Goal: Task Accomplishment & Management: Manage account settings

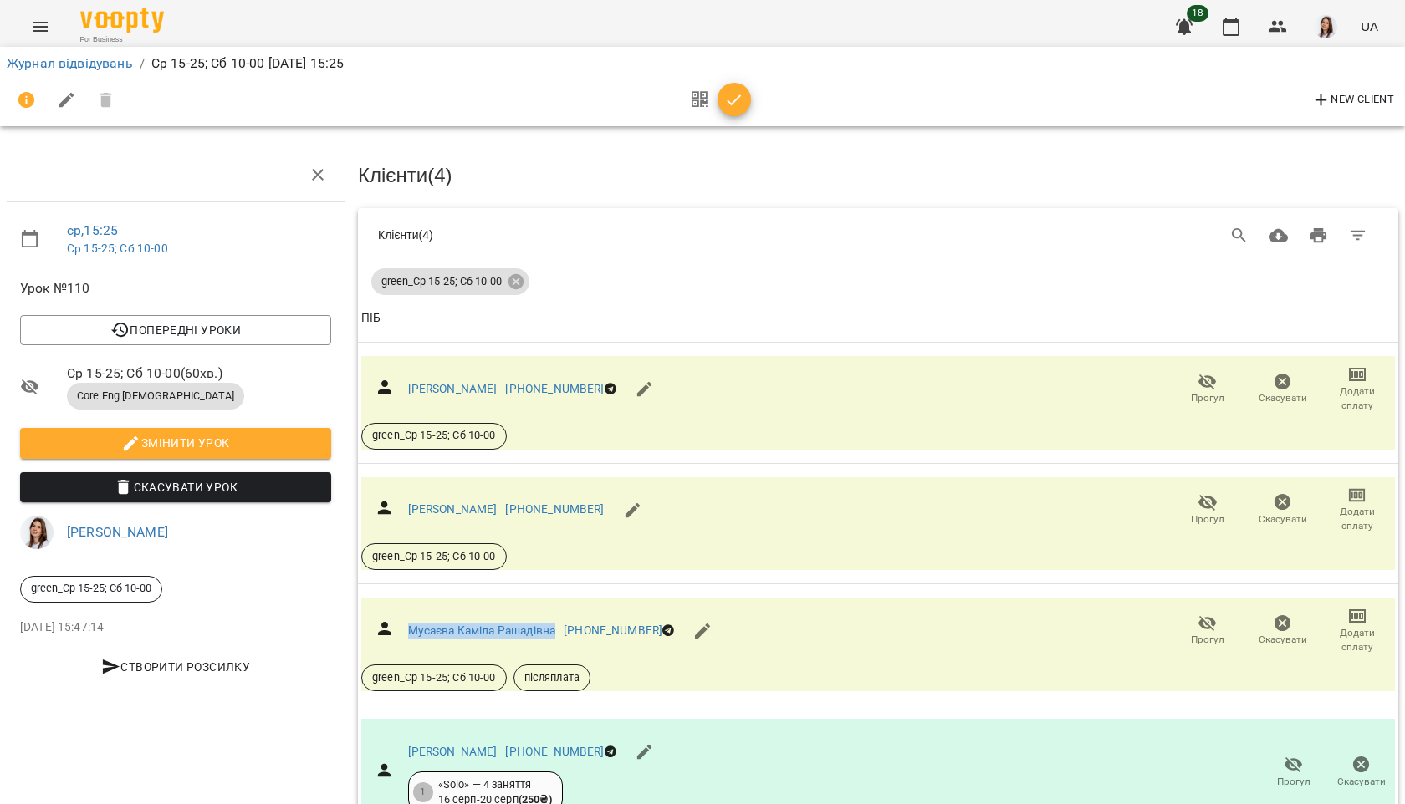
scroll to position [119, 0]
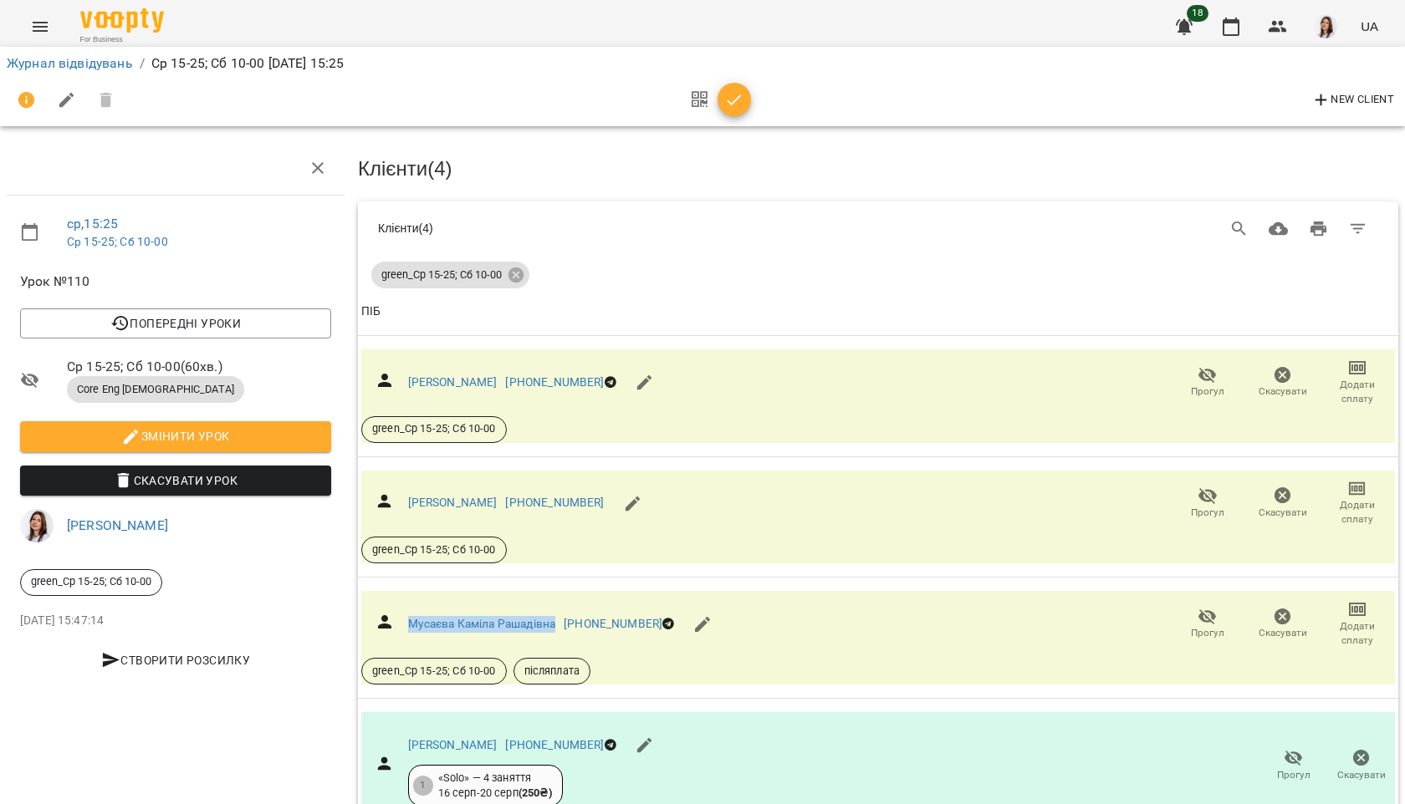
click at [734, 104] on icon "button" at bounding box center [734, 100] width 20 height 20
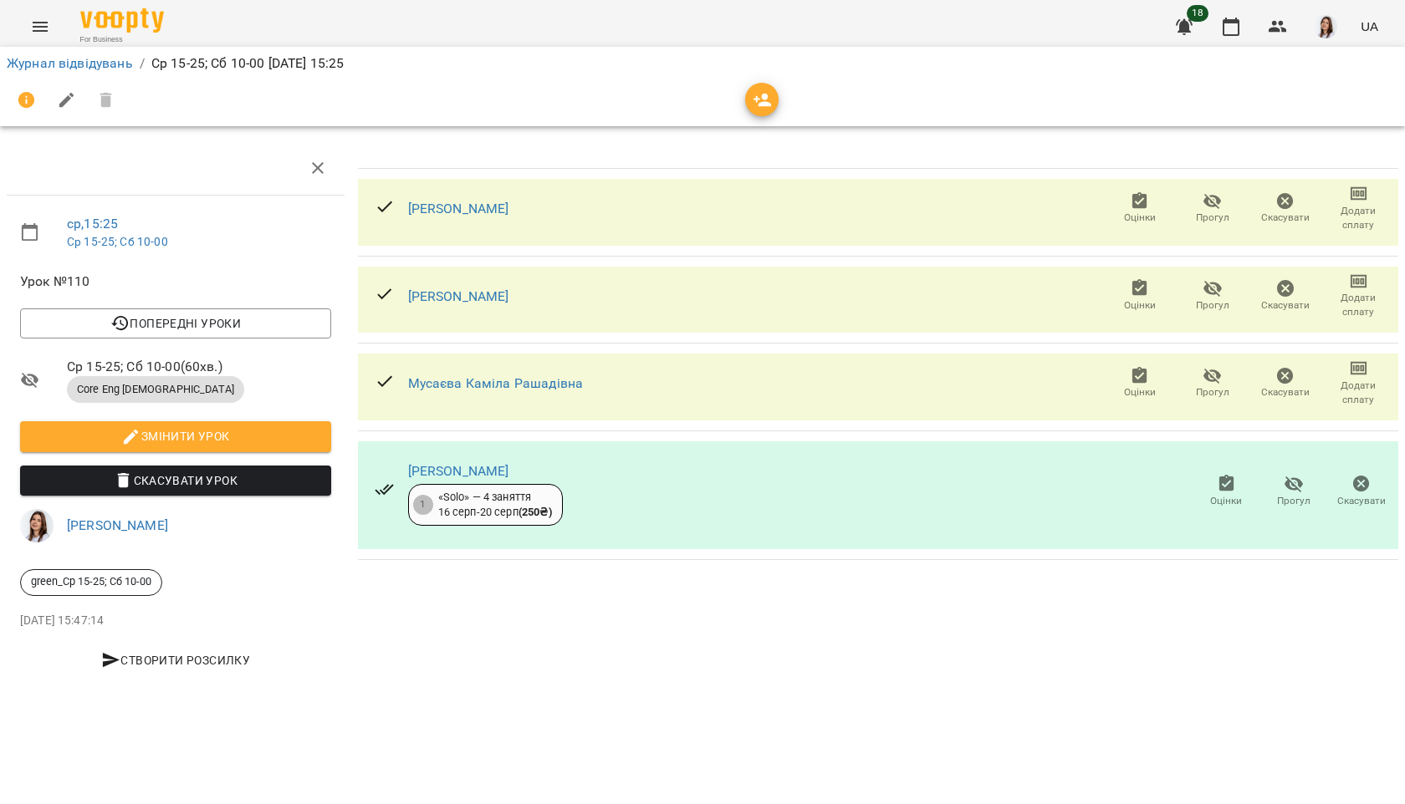
scroll to position [0, 0]
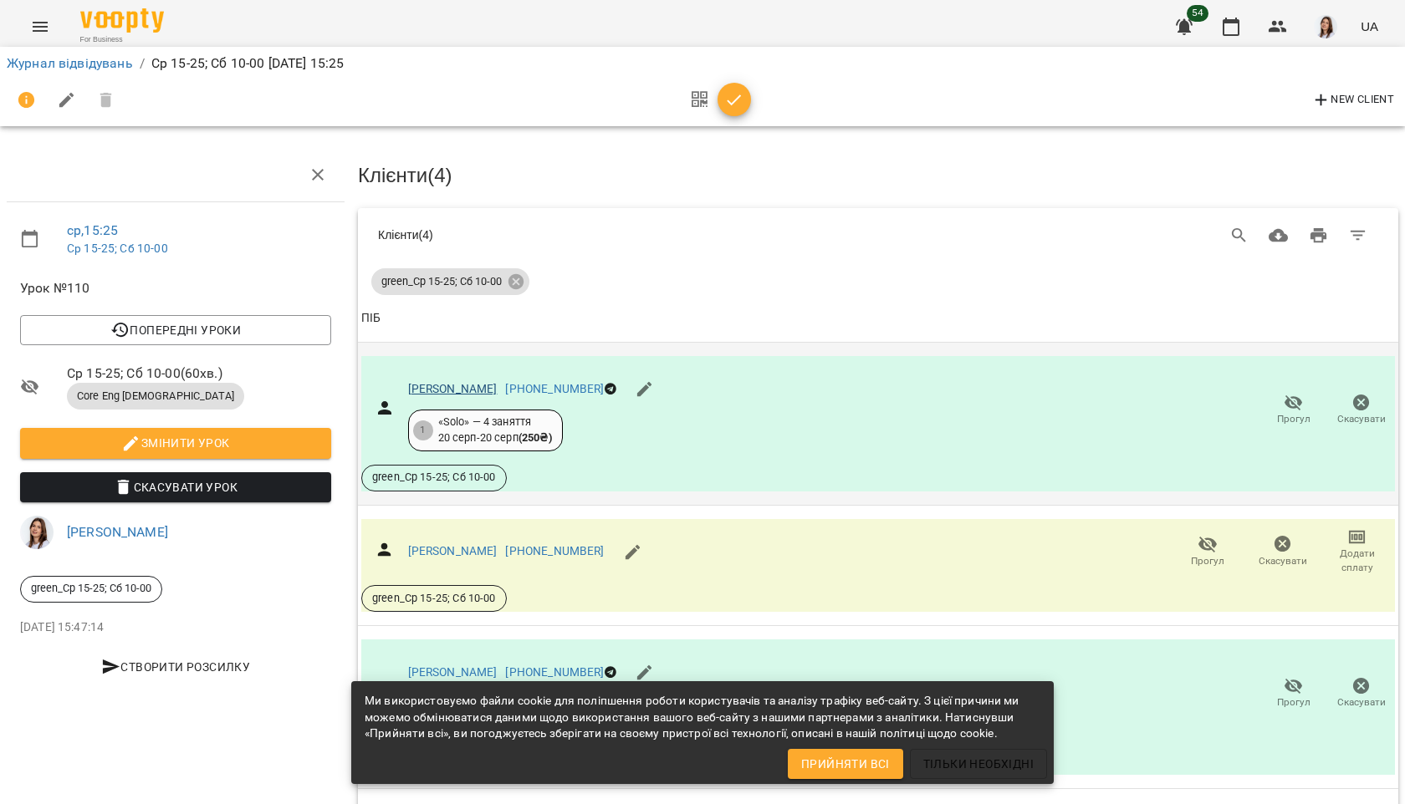
scroll to position [40, 0]
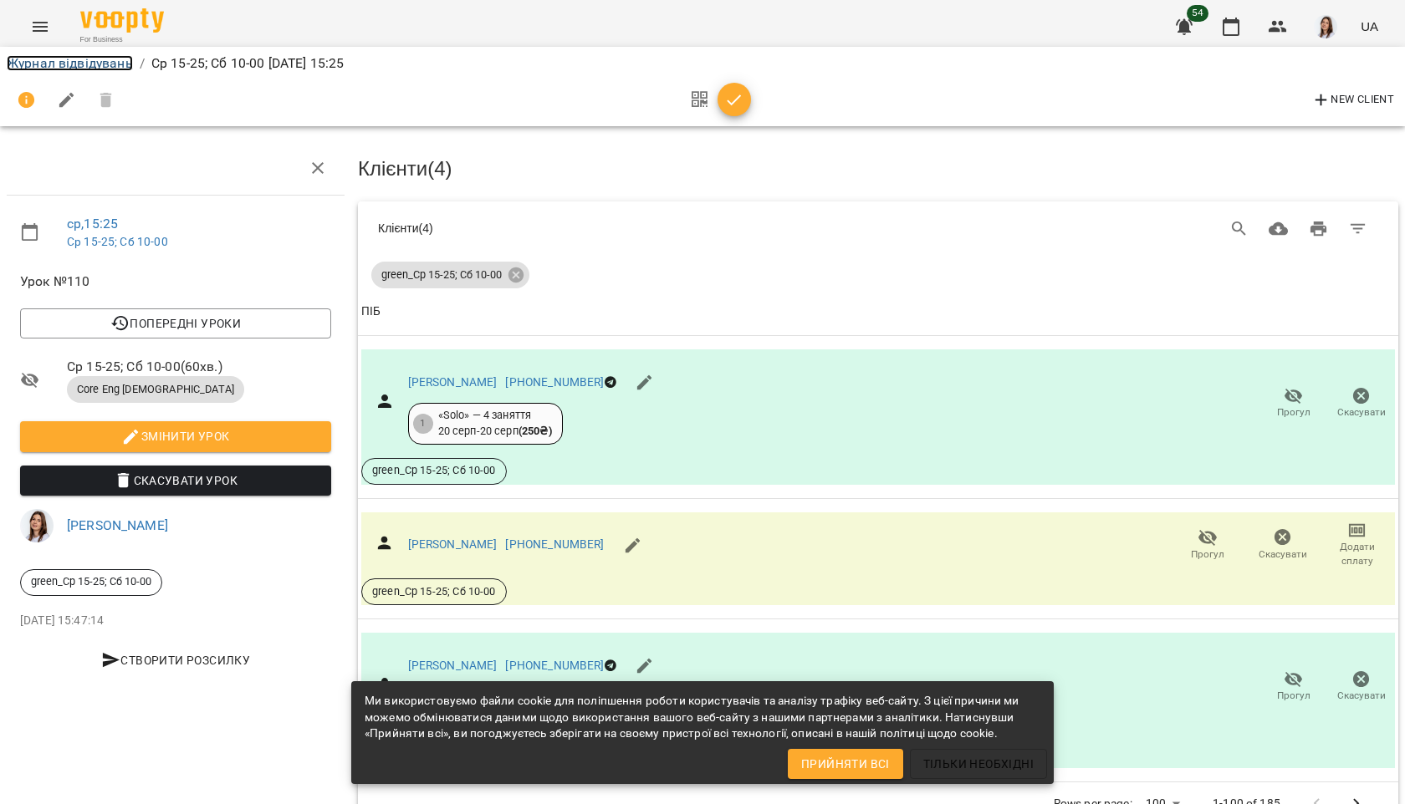
click at [97, 66] on link "Журнал відвідувань" at bounding box center [70, 63] width 126 height 16
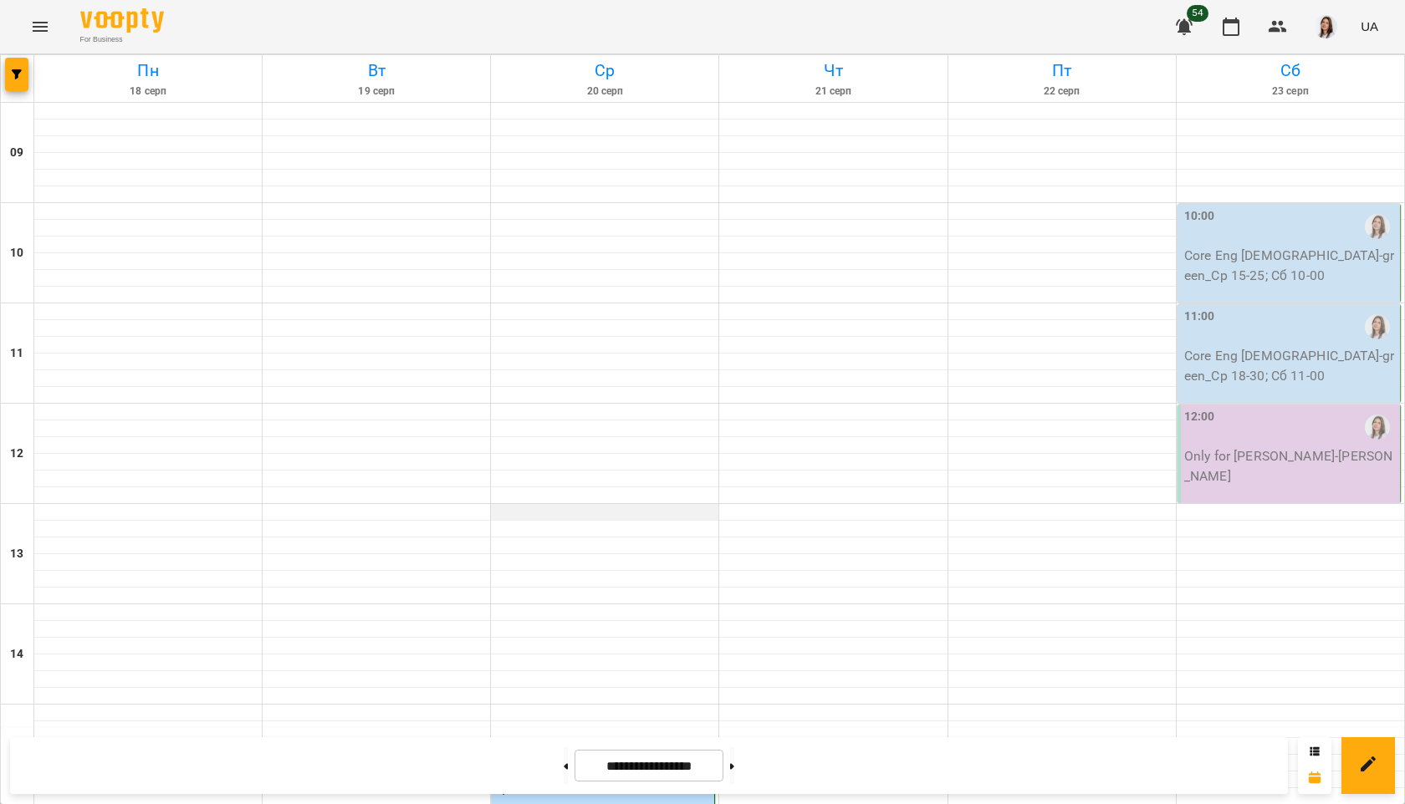
scroll to position [578, 0]
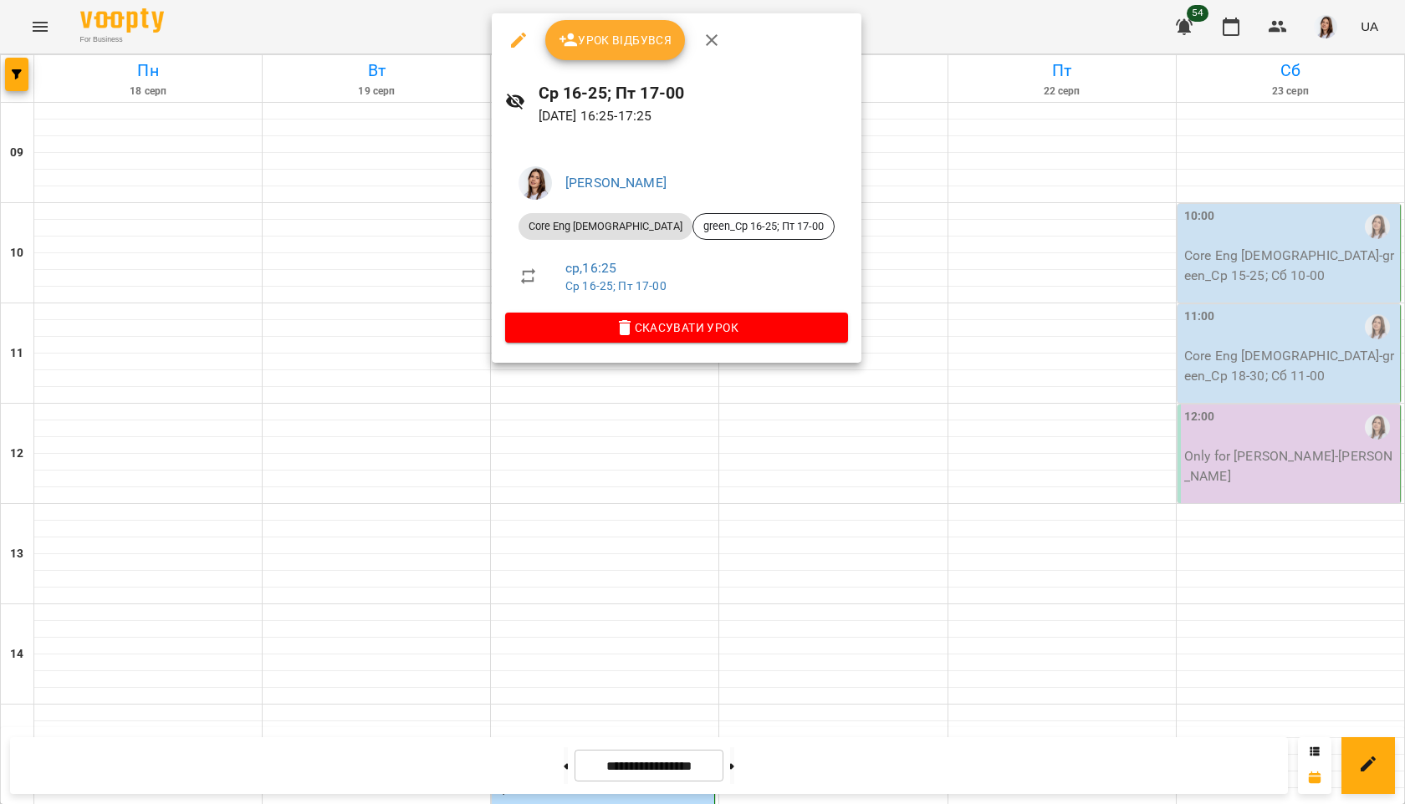
click at [624, 43] on span "Урок відбувся" at bounding box center [616, 40] width 114 height 20
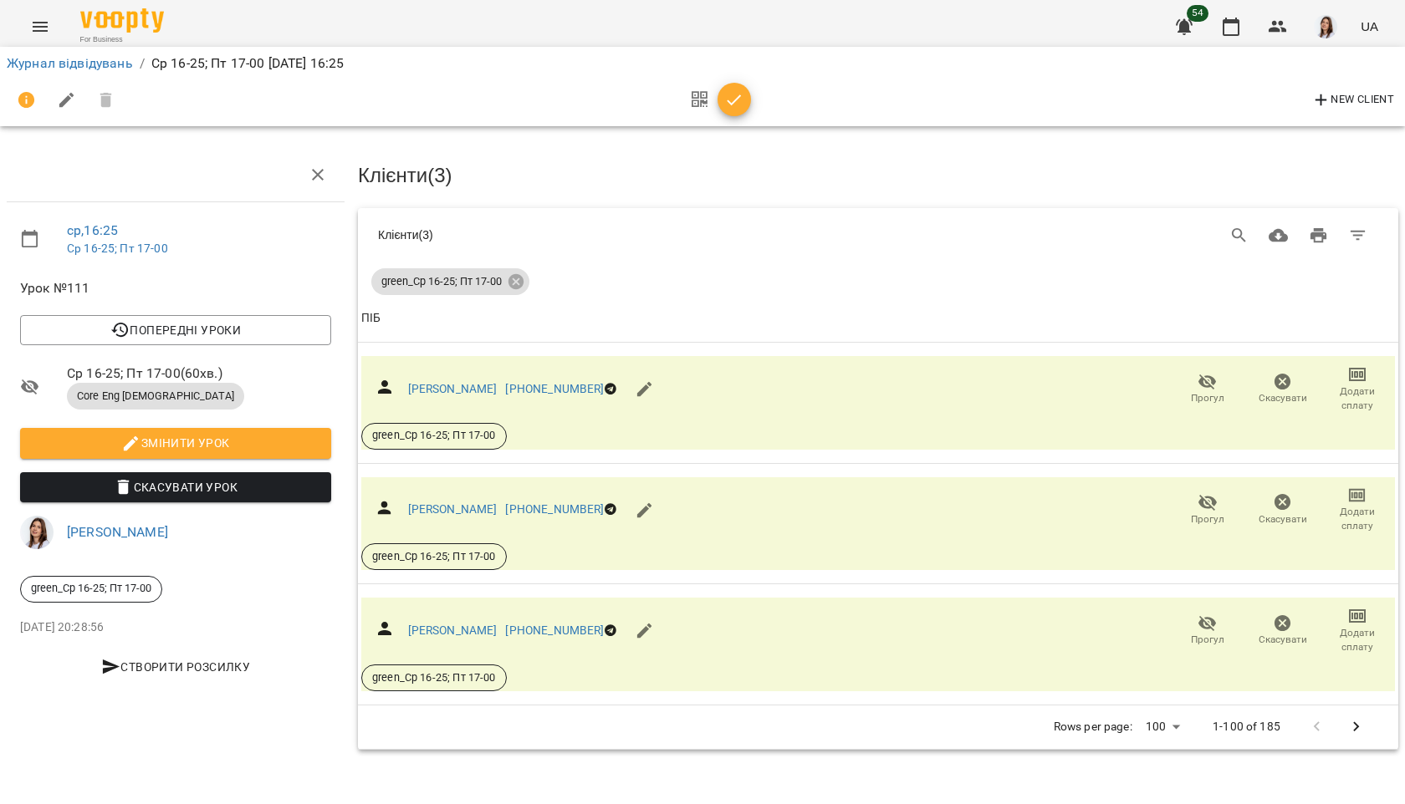
click at [741, 110] on button "button" at bounding box center [733, 99] width 33 height 33
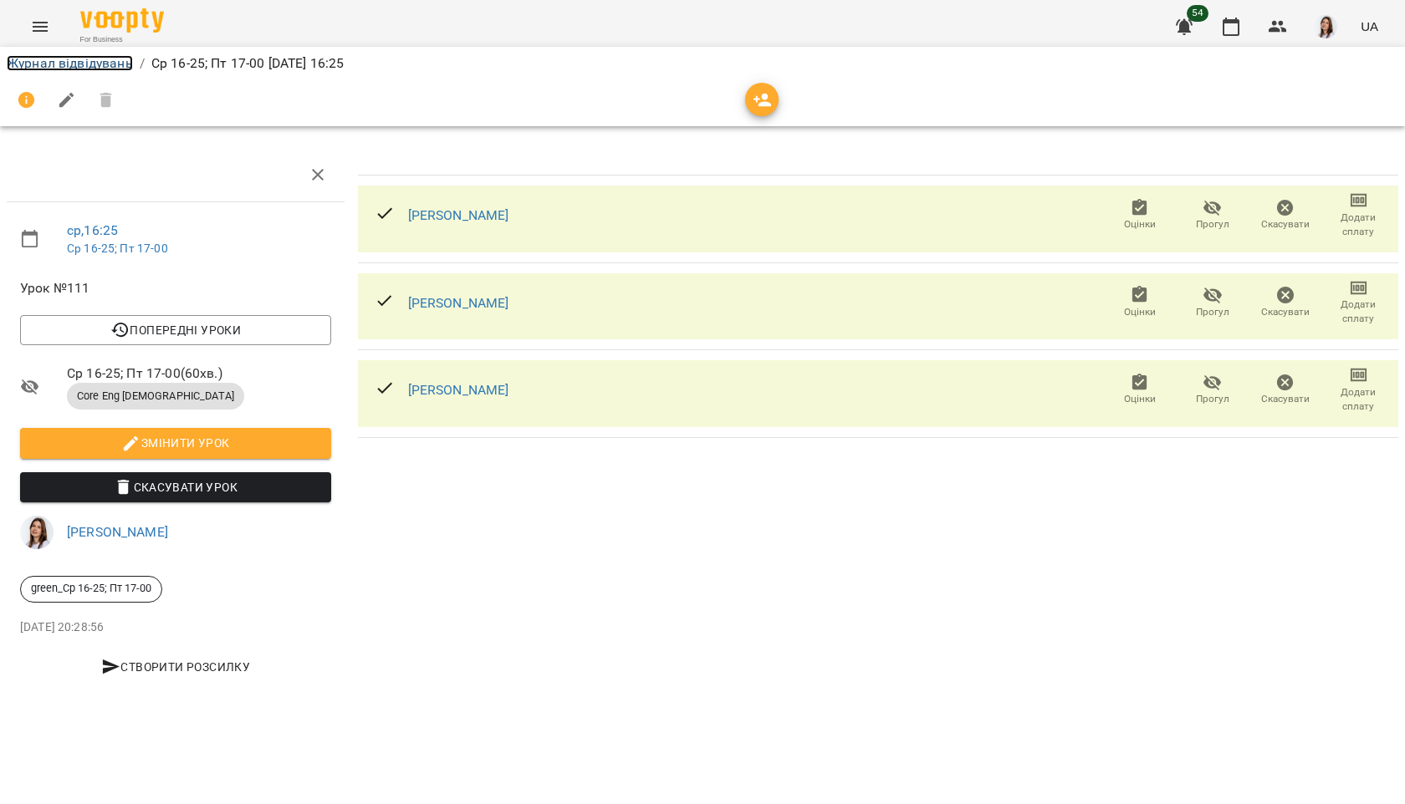
click at [109, 59] on link "Журнал відвідувань" at bounding box center [70, 63] width 126 height 16
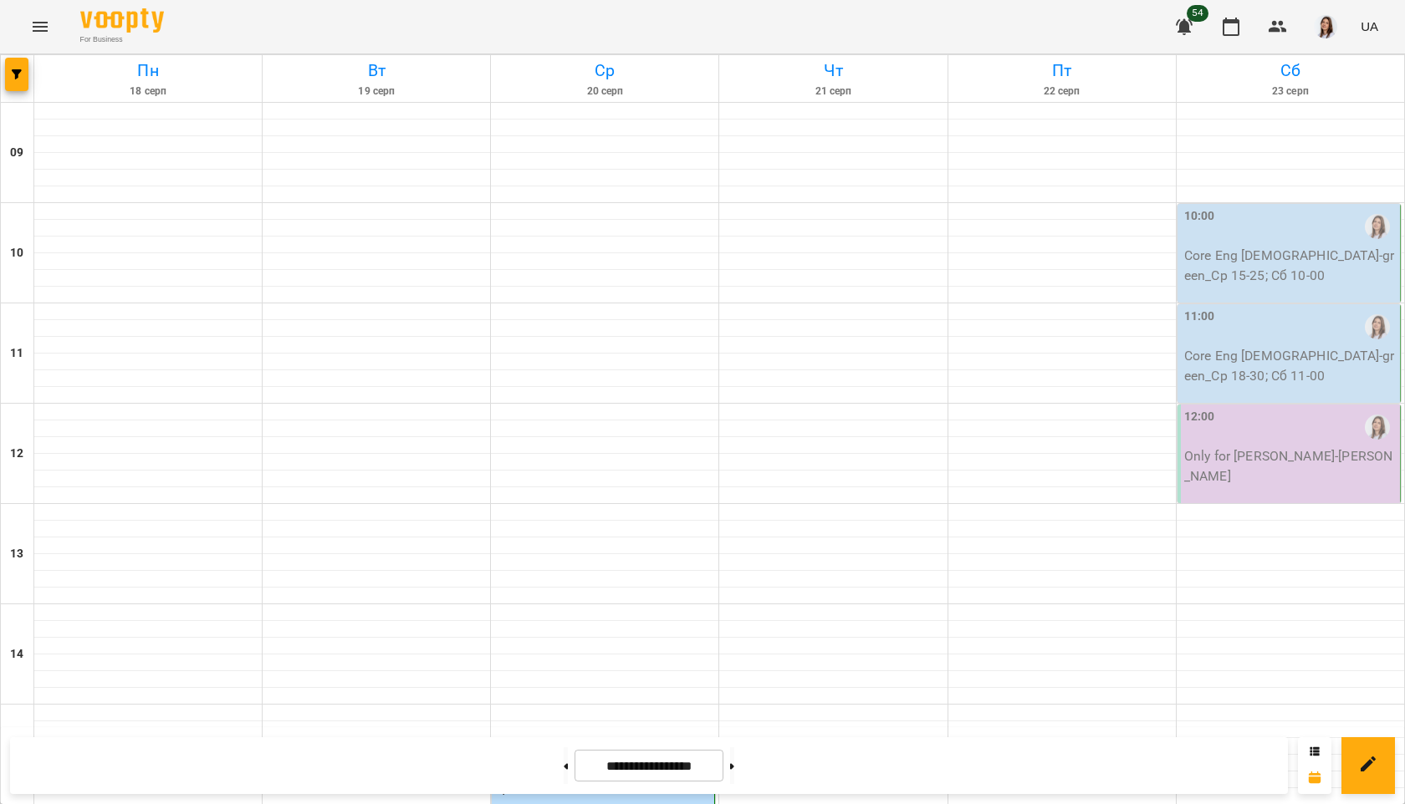
scroll to position [578, 0]
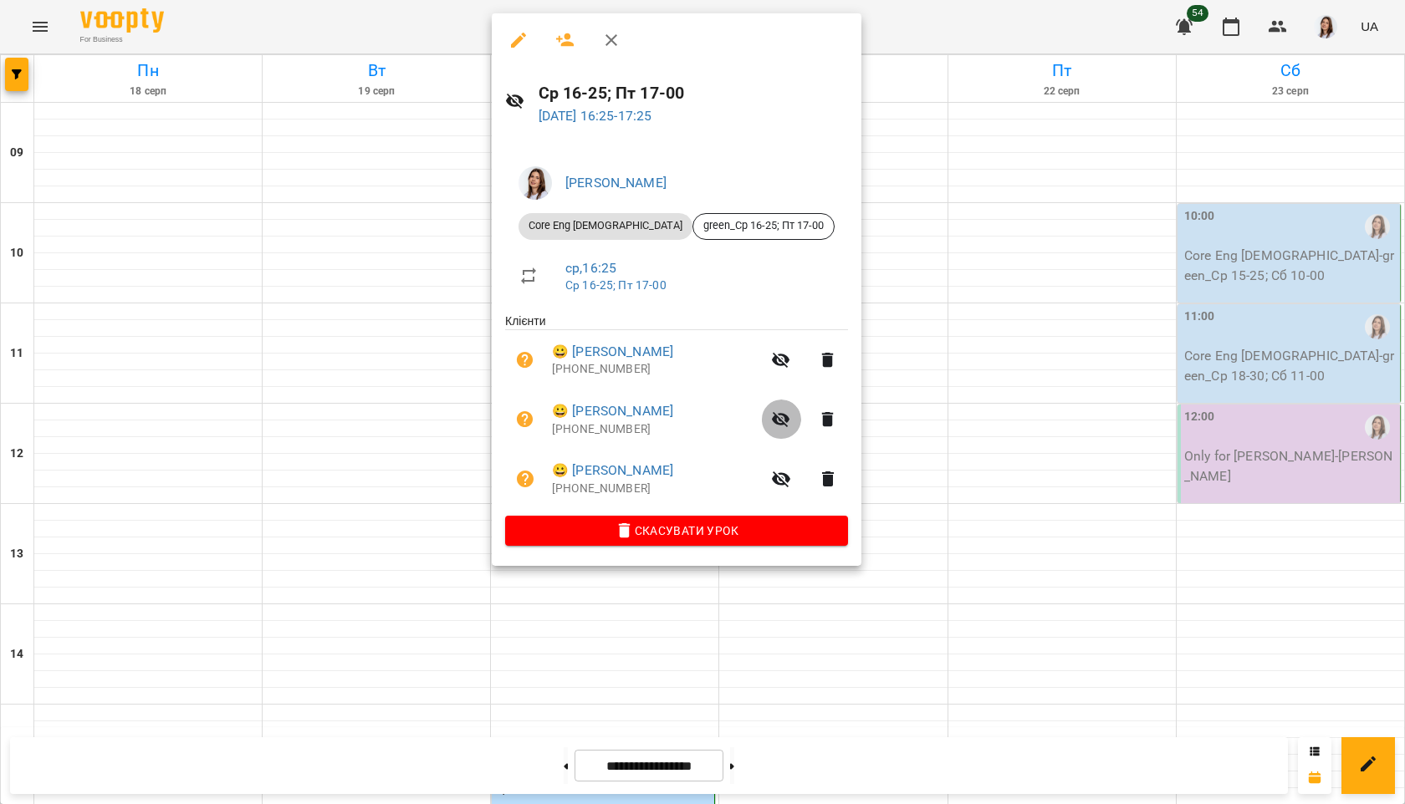
click at [791, 422] on icon "button" at bounding box center [781, 420] width 20 height 20
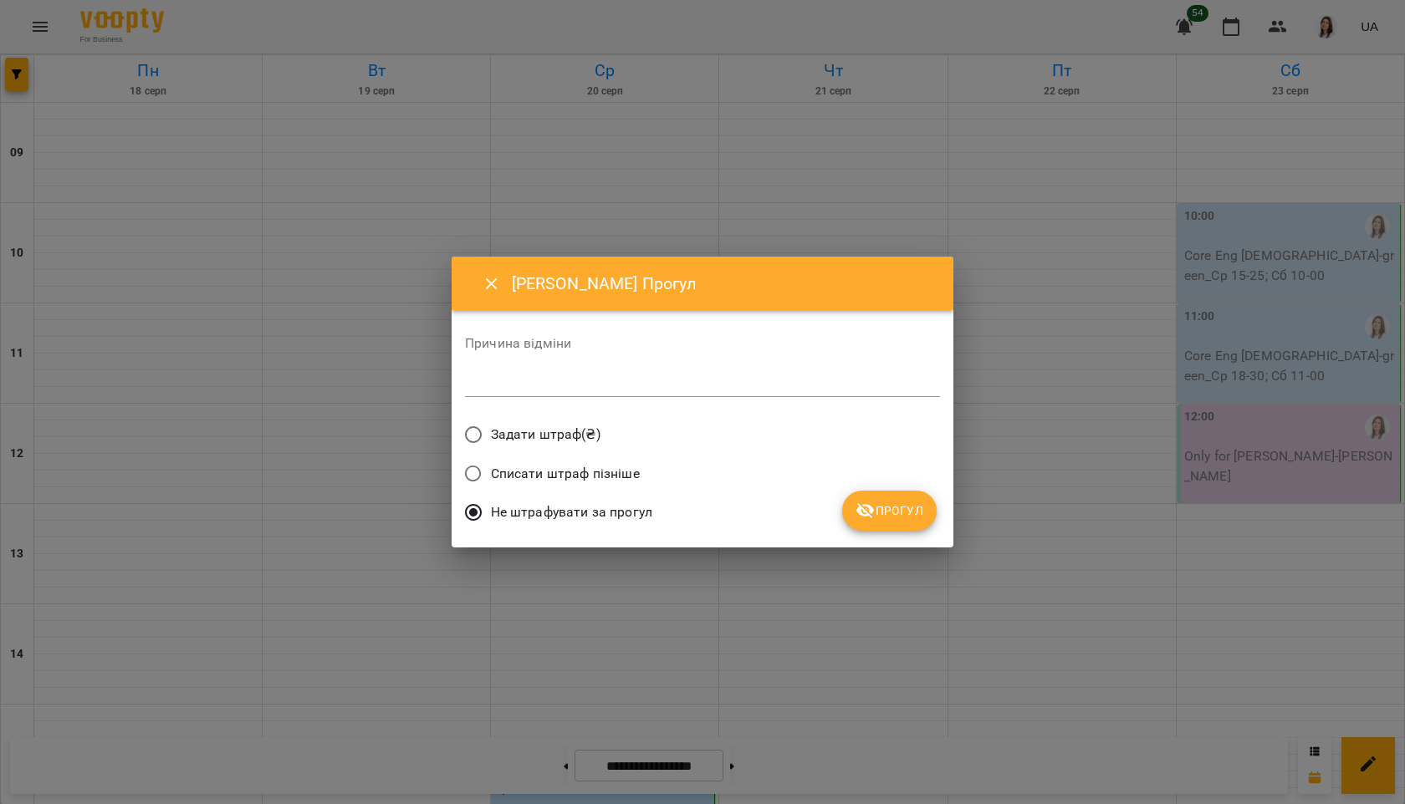
click at [903, 508] on span "Прогул" at bounding box center [889, 511] width 68 height 20
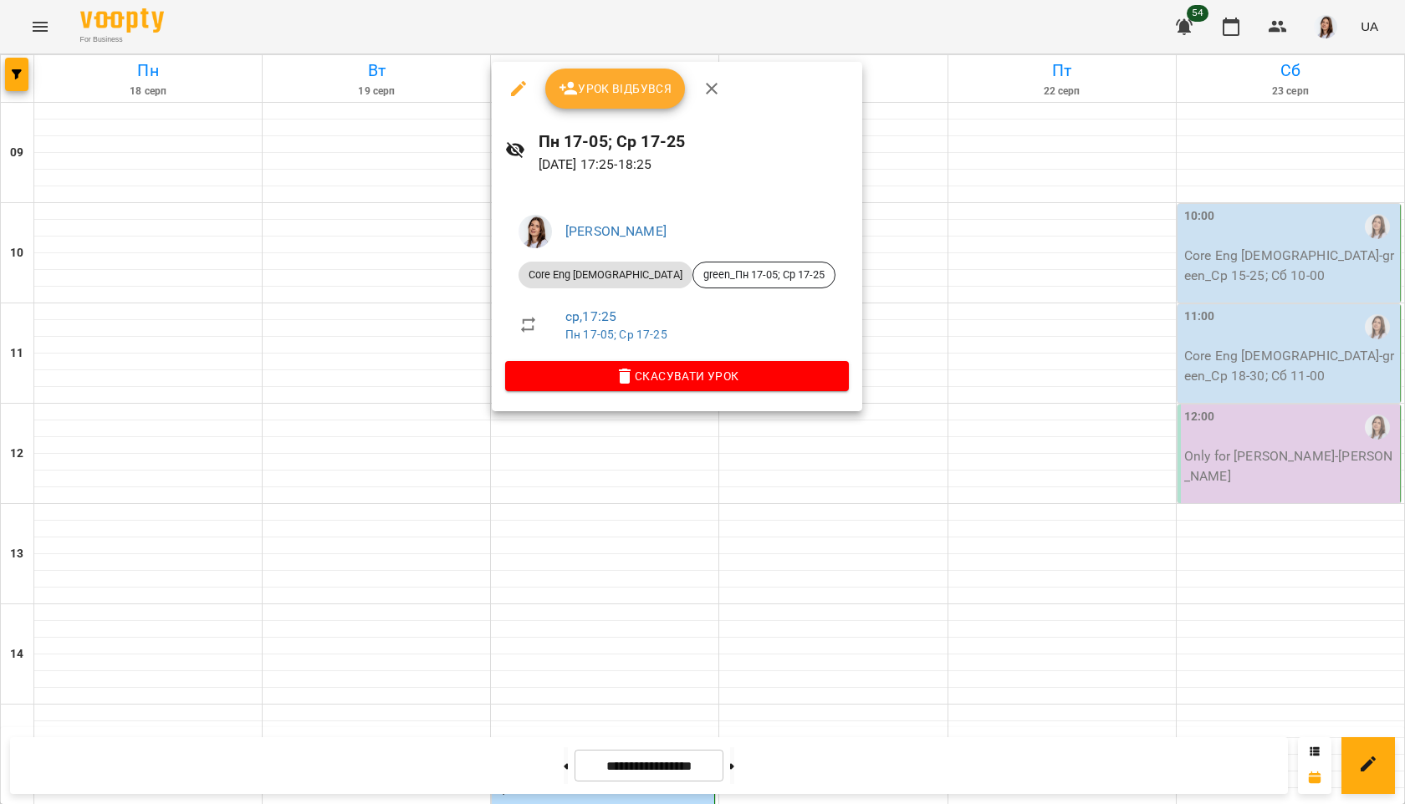
click at [616, 84] on span "Урок відбувся" at bounding box center [616, 89] width 114 height 20
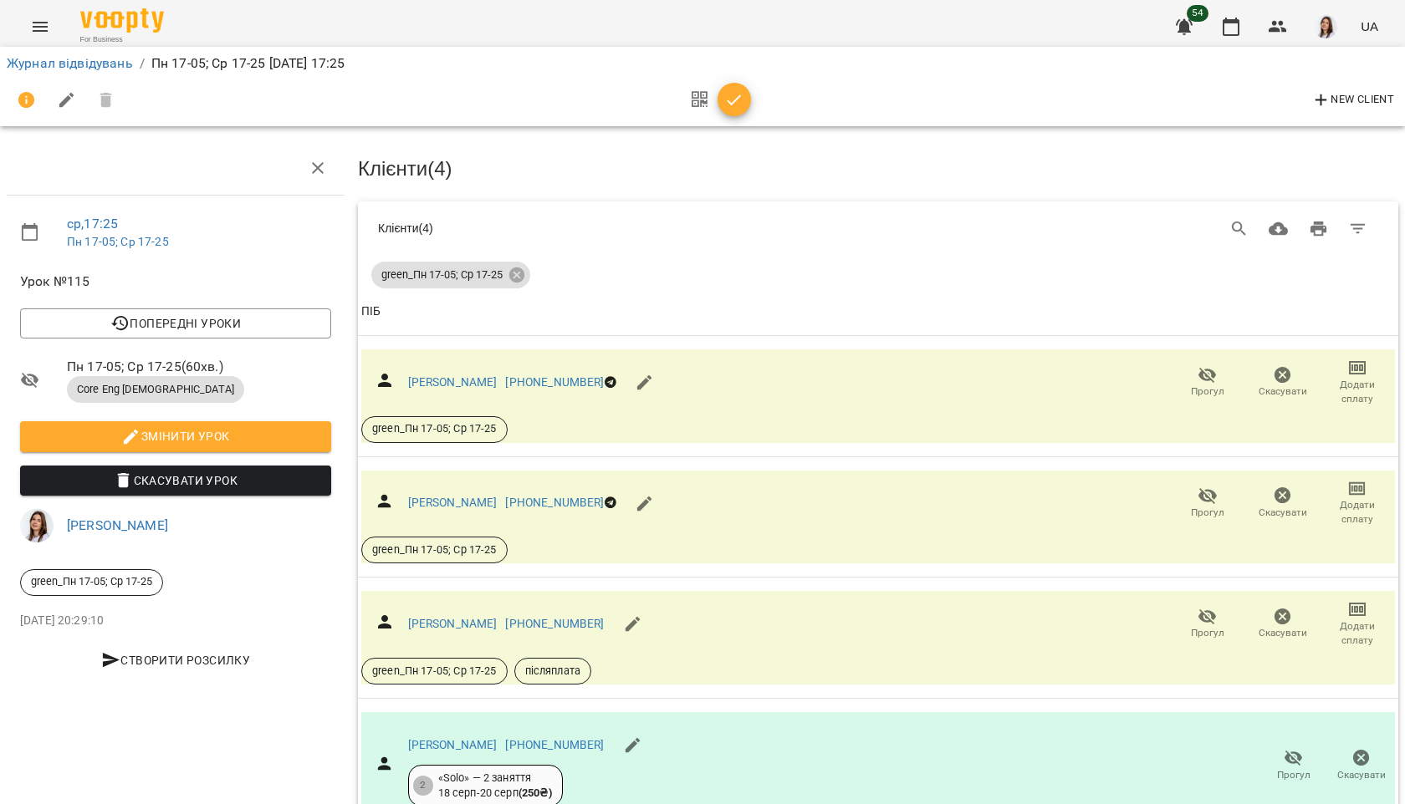
scroll to position [119, 0]
click at [1202, 365] on icon "button" at bounding box center [1207, 375] width 20 height 20
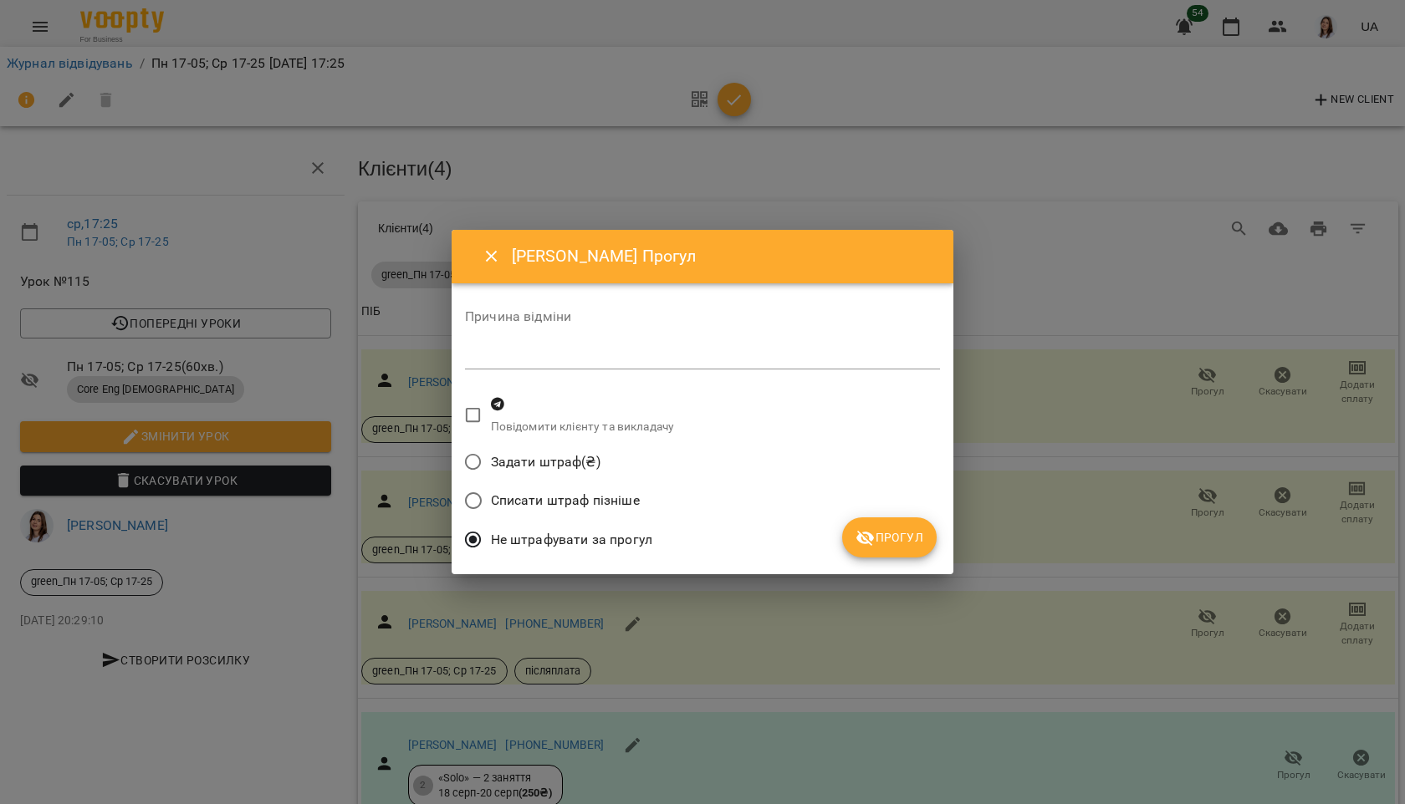
click at [872, 543] on icon "submit" at bounding box center [865, 538] width 18 height 16
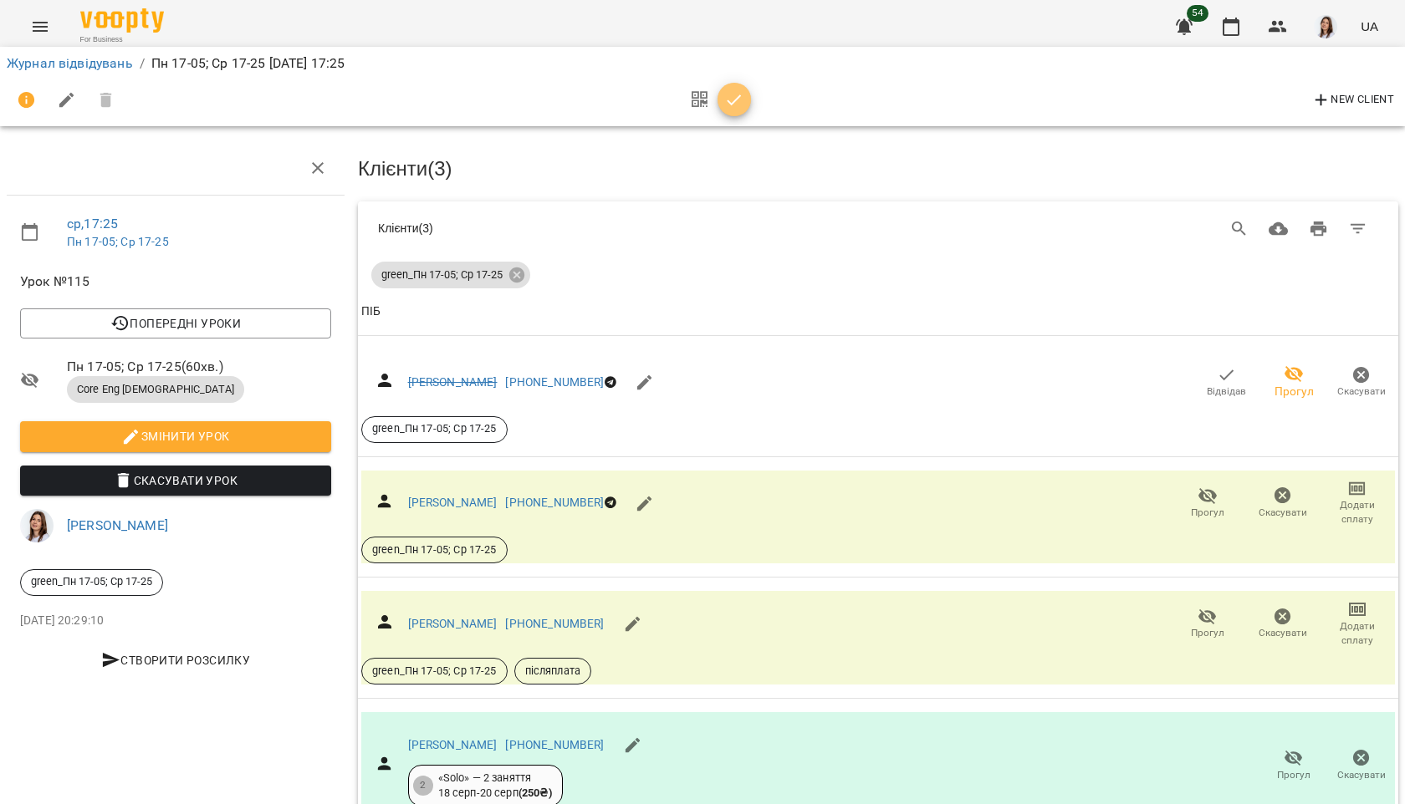
click at [733, 94] on icon "button" at bounding box center [734, 100] width 20 height 20
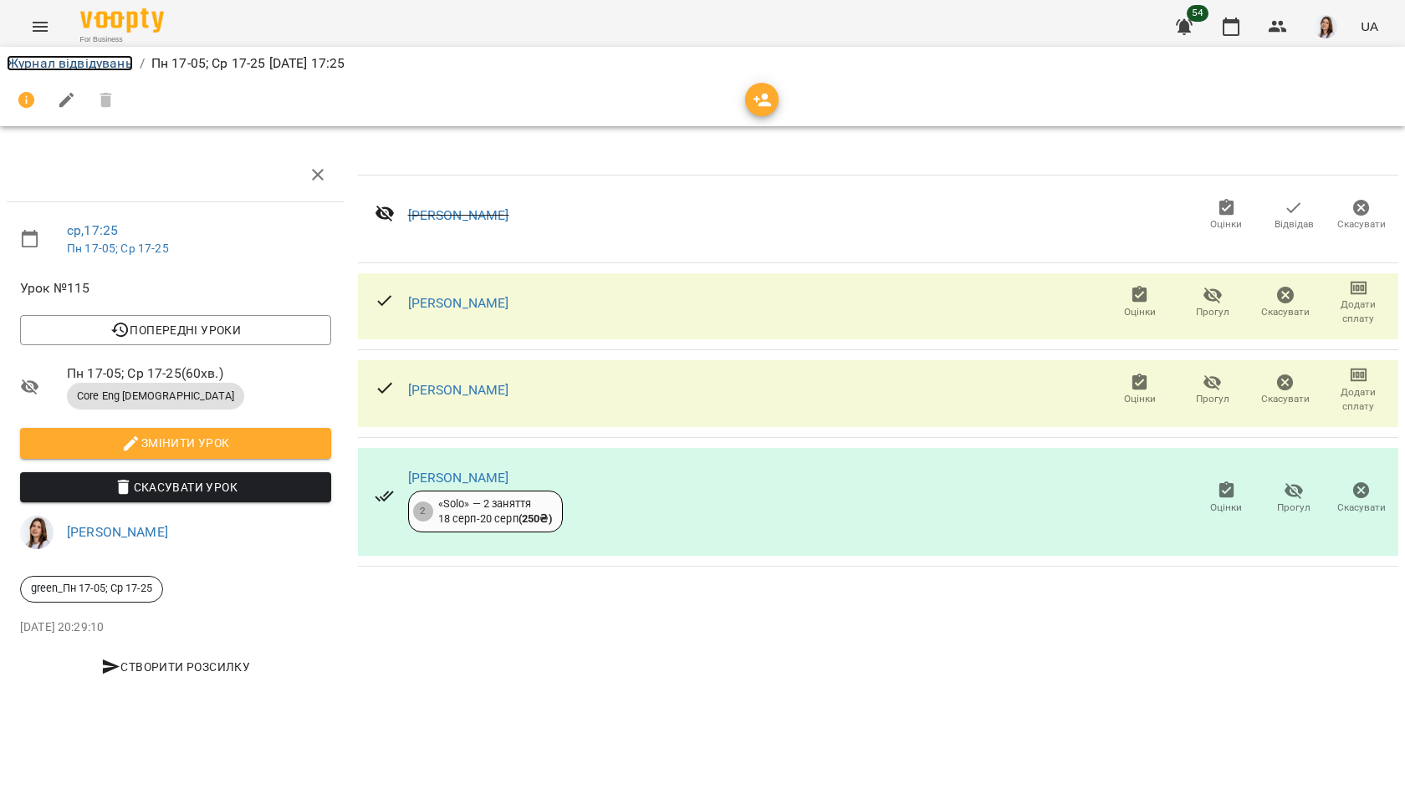
click at [86, 66] on link "Журнал відвідувань" at bounding box center [70, 63] width 126 height 16
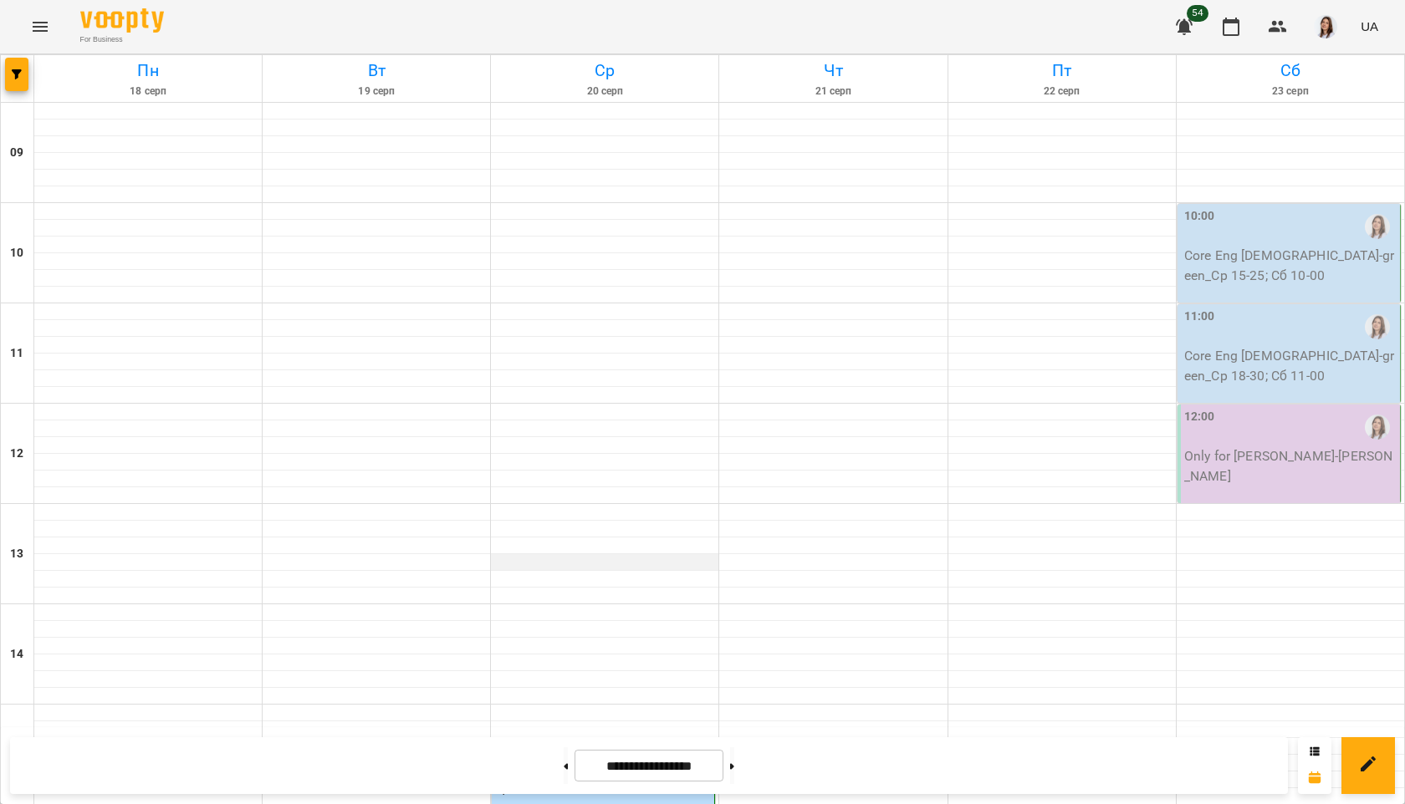
scroll to position [578, 0]
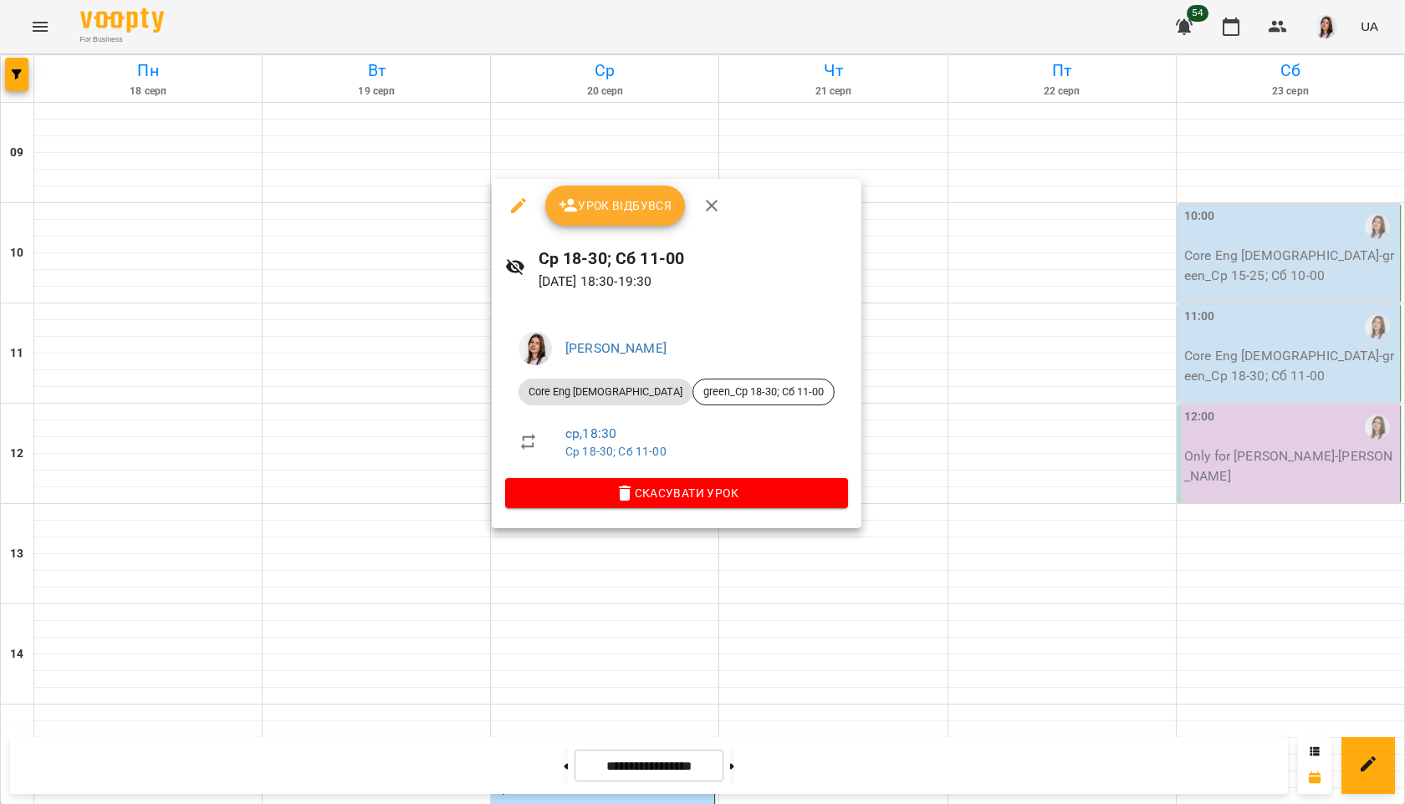
click at [660, 203] on span "Урок відбувся" at bounding box center [616, 206] width 114 height 20
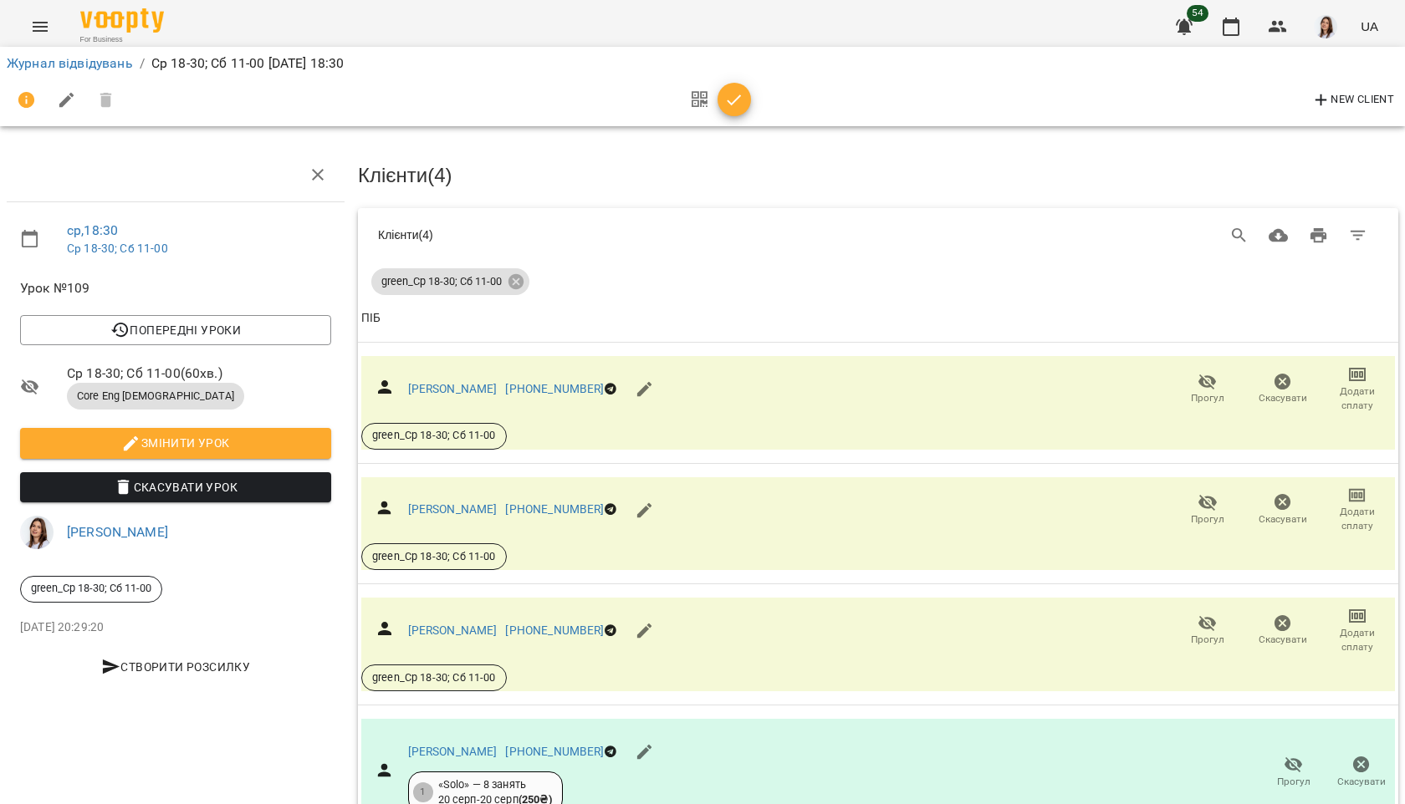
scroll to position [119, 0]
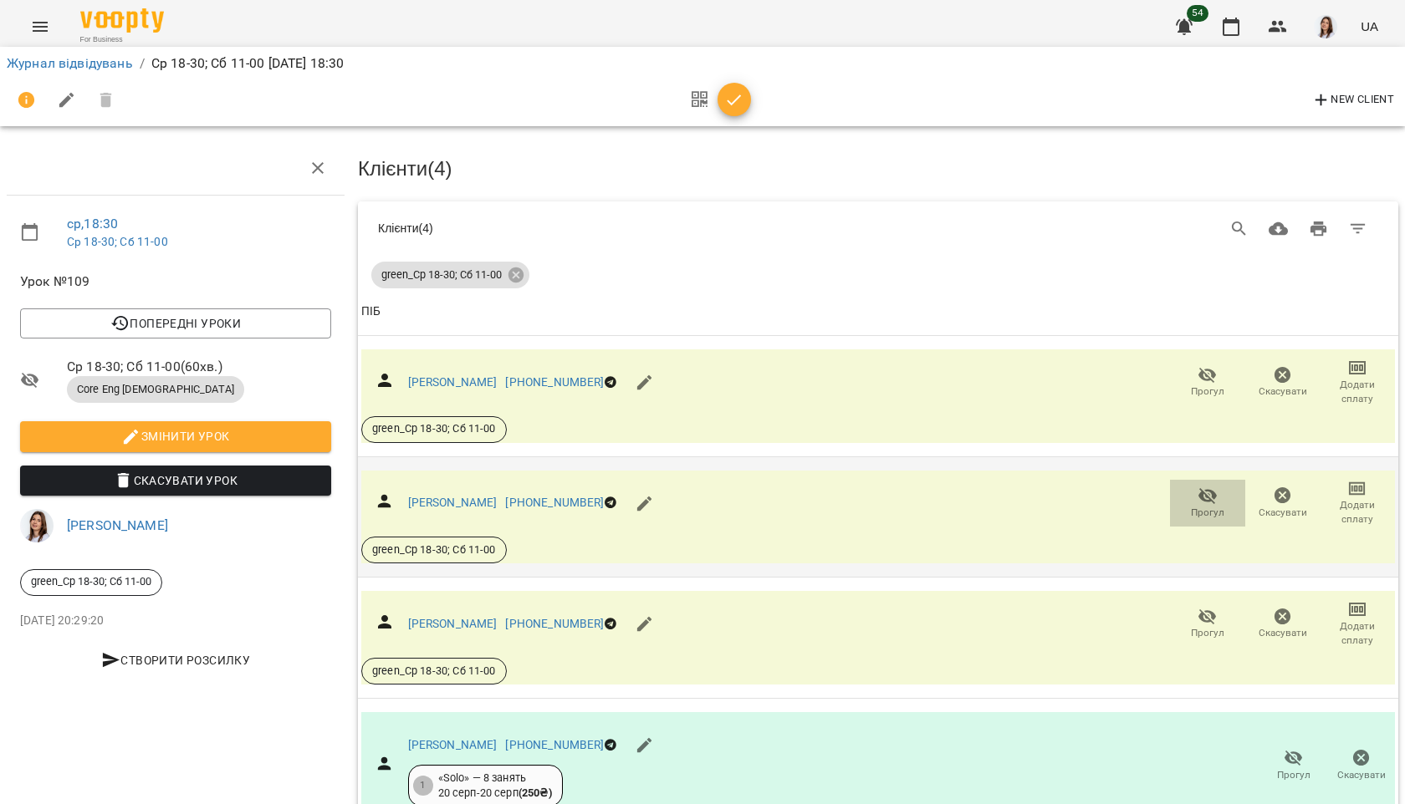
click at [1188, 486] on span "Прогул" at bounding box center [1207, 502] width 55 height 33
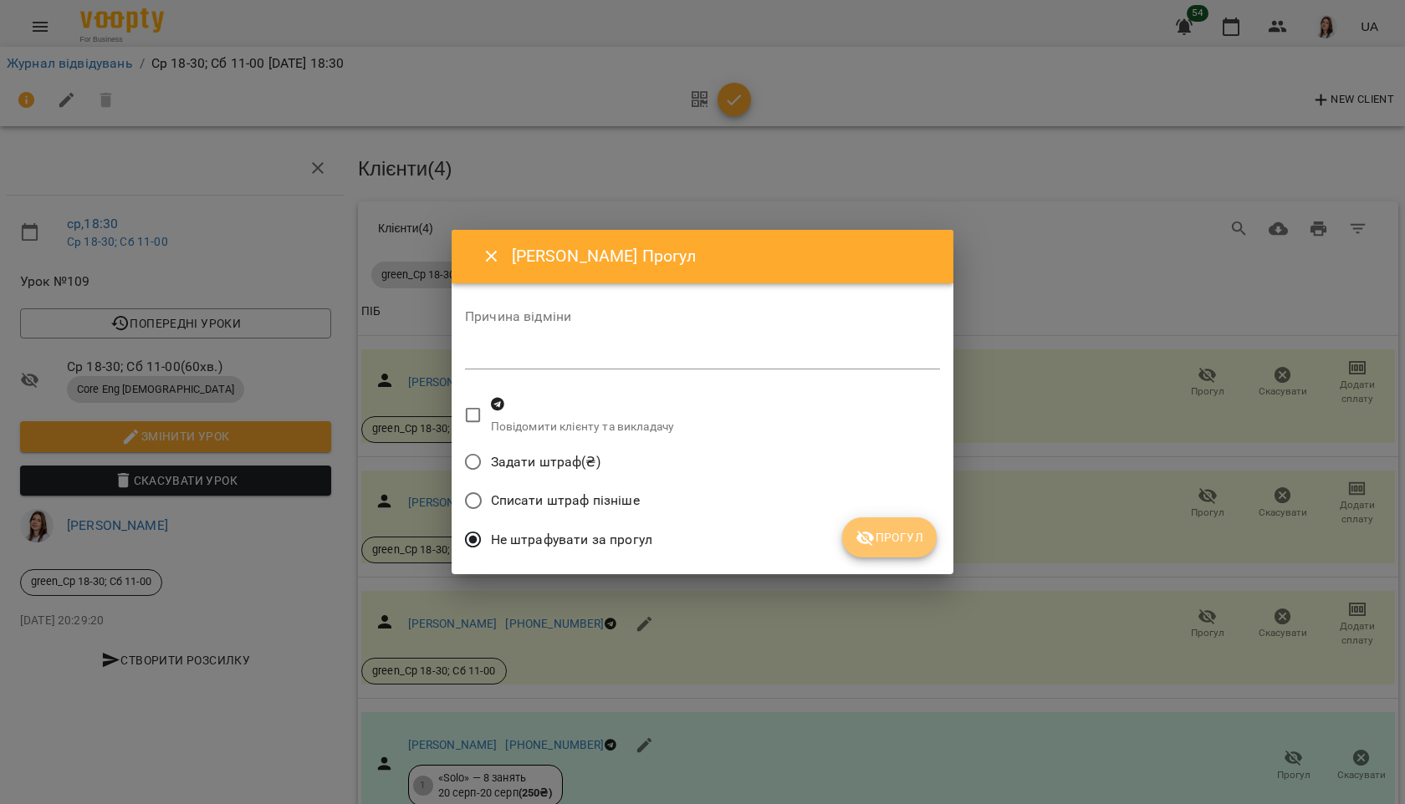
click at [881, 543] on span "Прогул" at bounding box center [889, 538] width 68 height 20
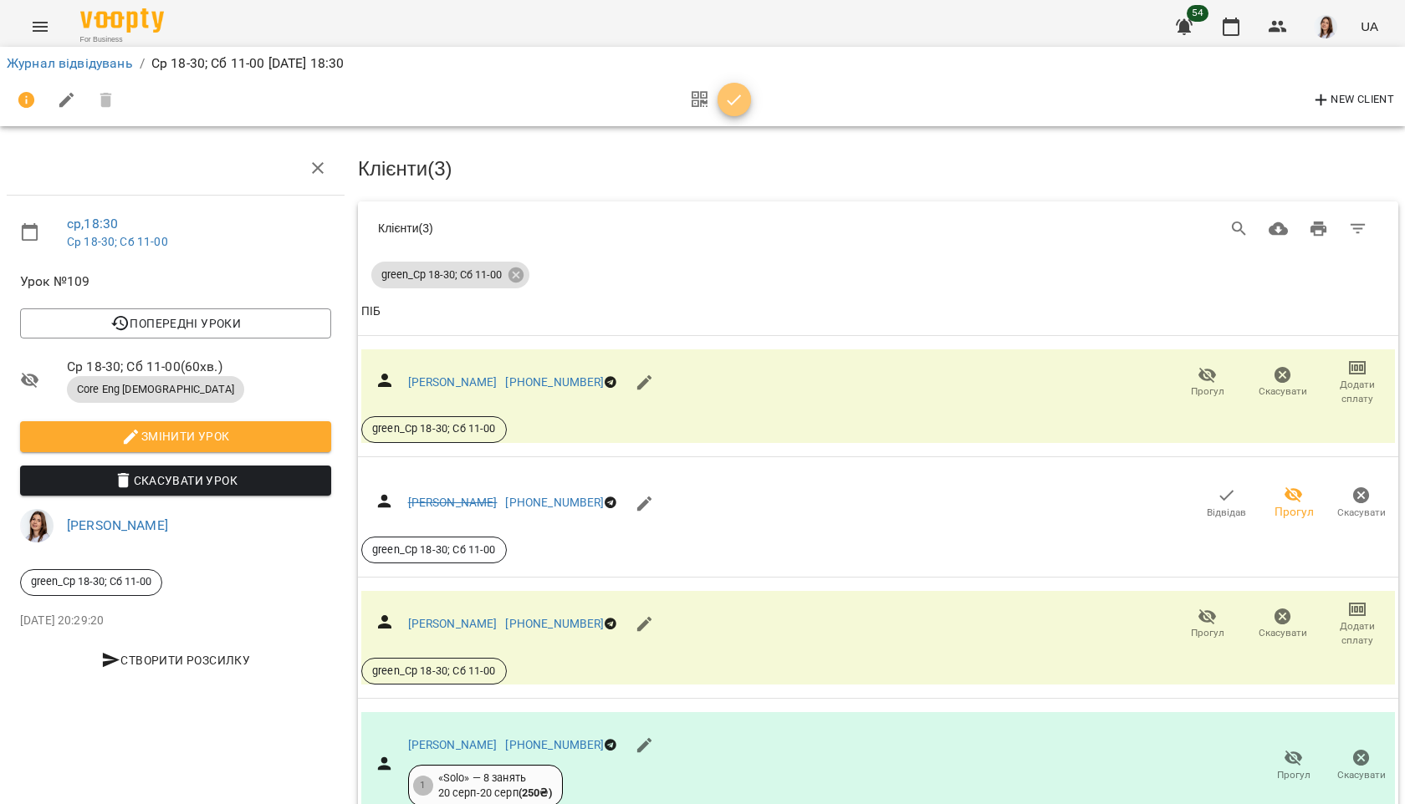
click at [738, 94] on icon "button" at bounding box center [734, 100] width 20 height 20
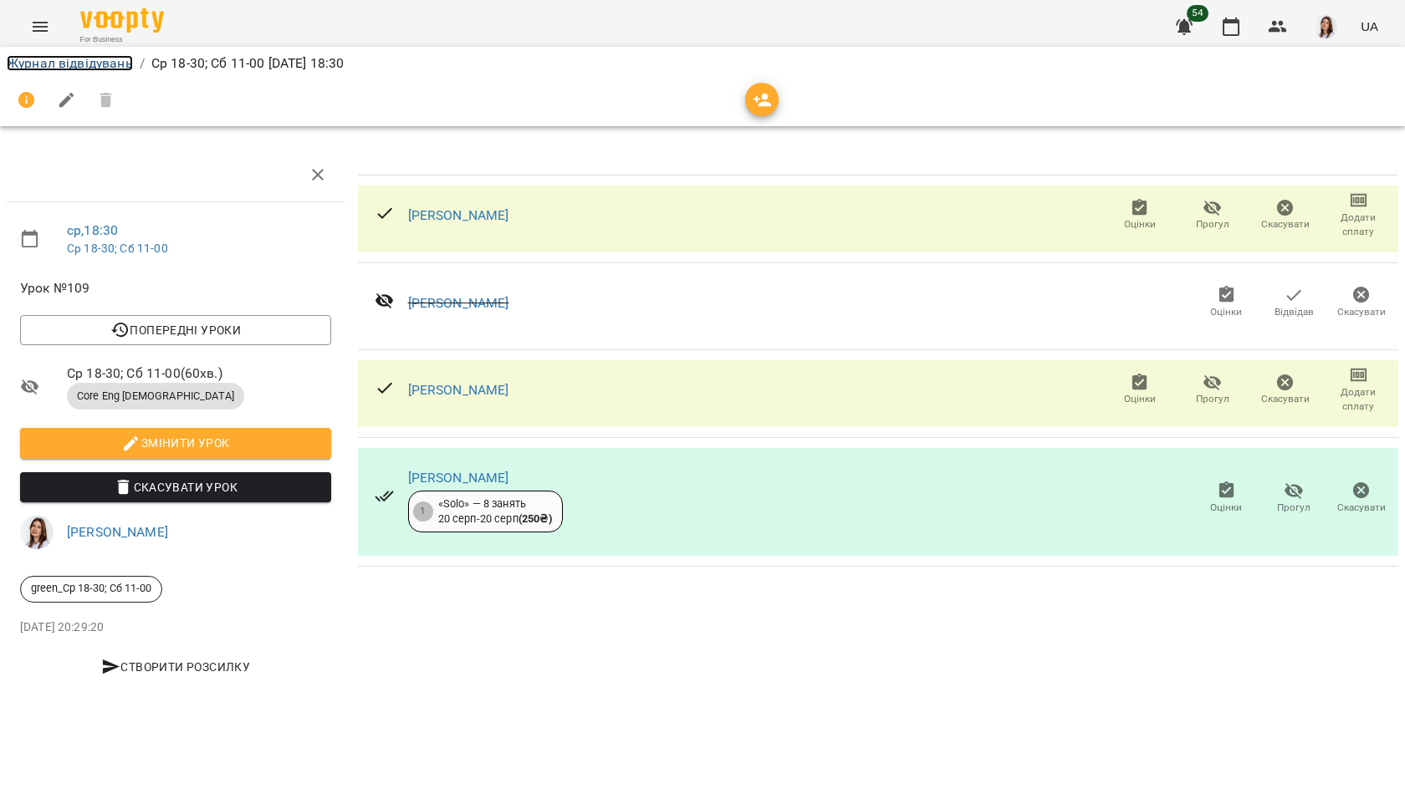
click at [79, 59] on link "Журнал відвідувань" at bounding box center [70, 63] width 126 height 16
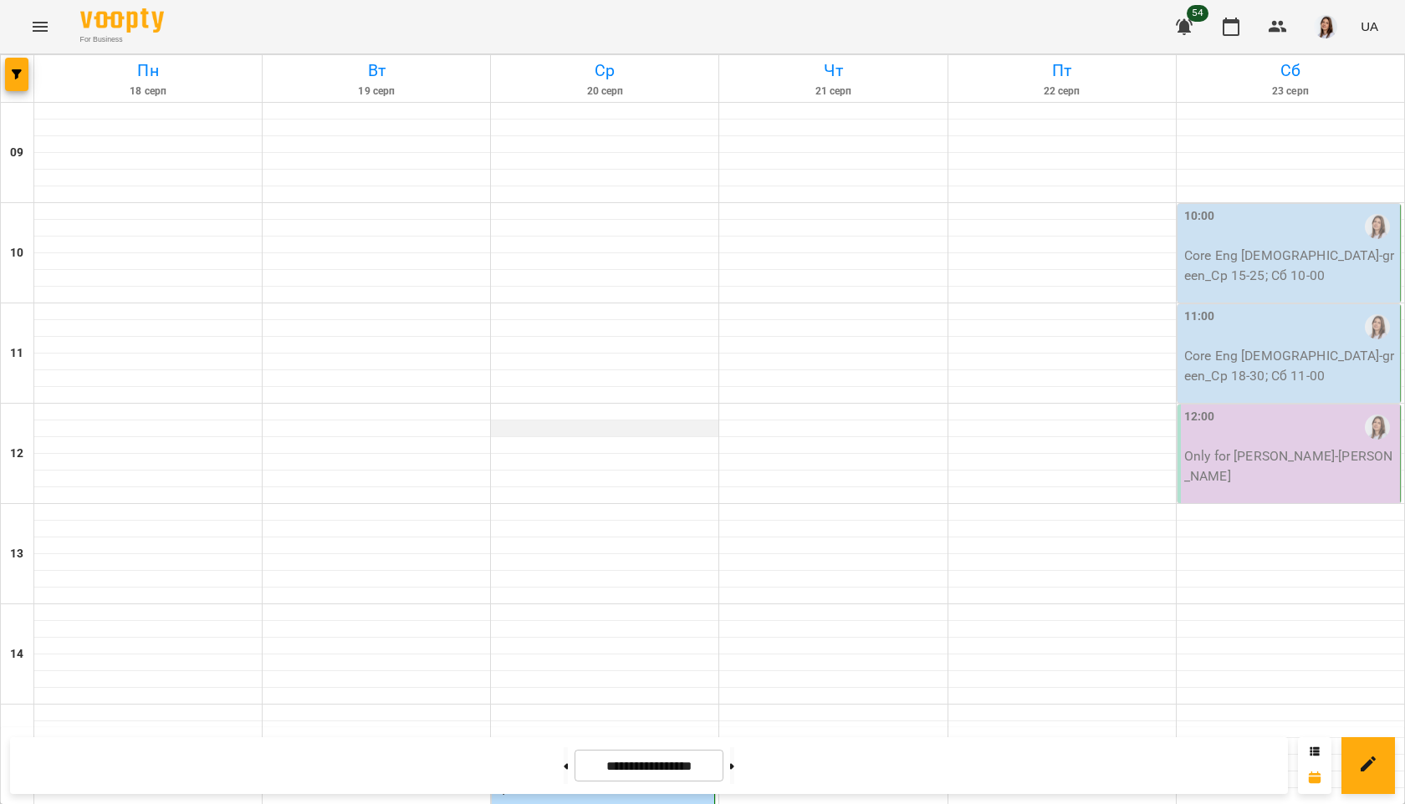
scroll to position [578, 0]
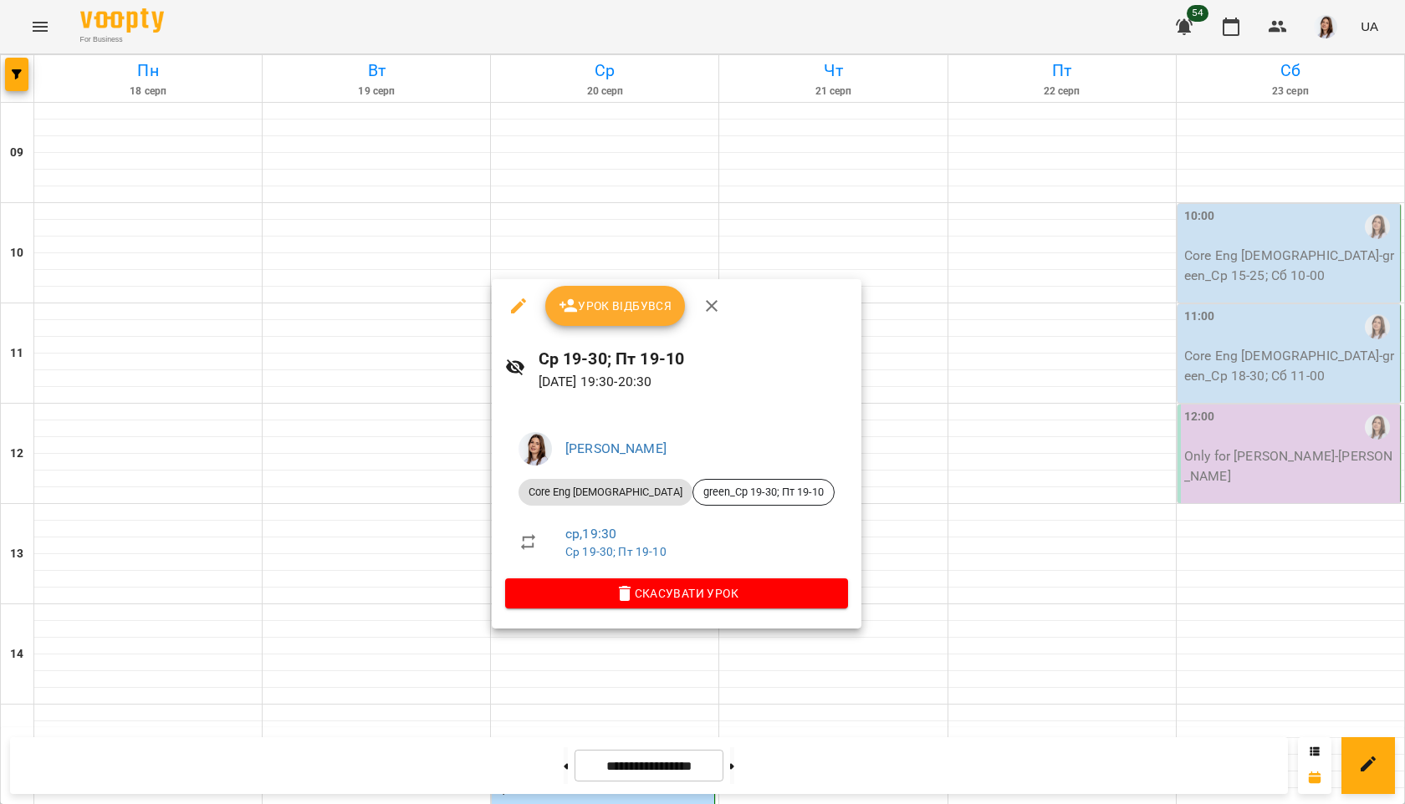
click at [639, 317] on button "Урок відбувся" at bounding box center [615, 306] width 140 height 40
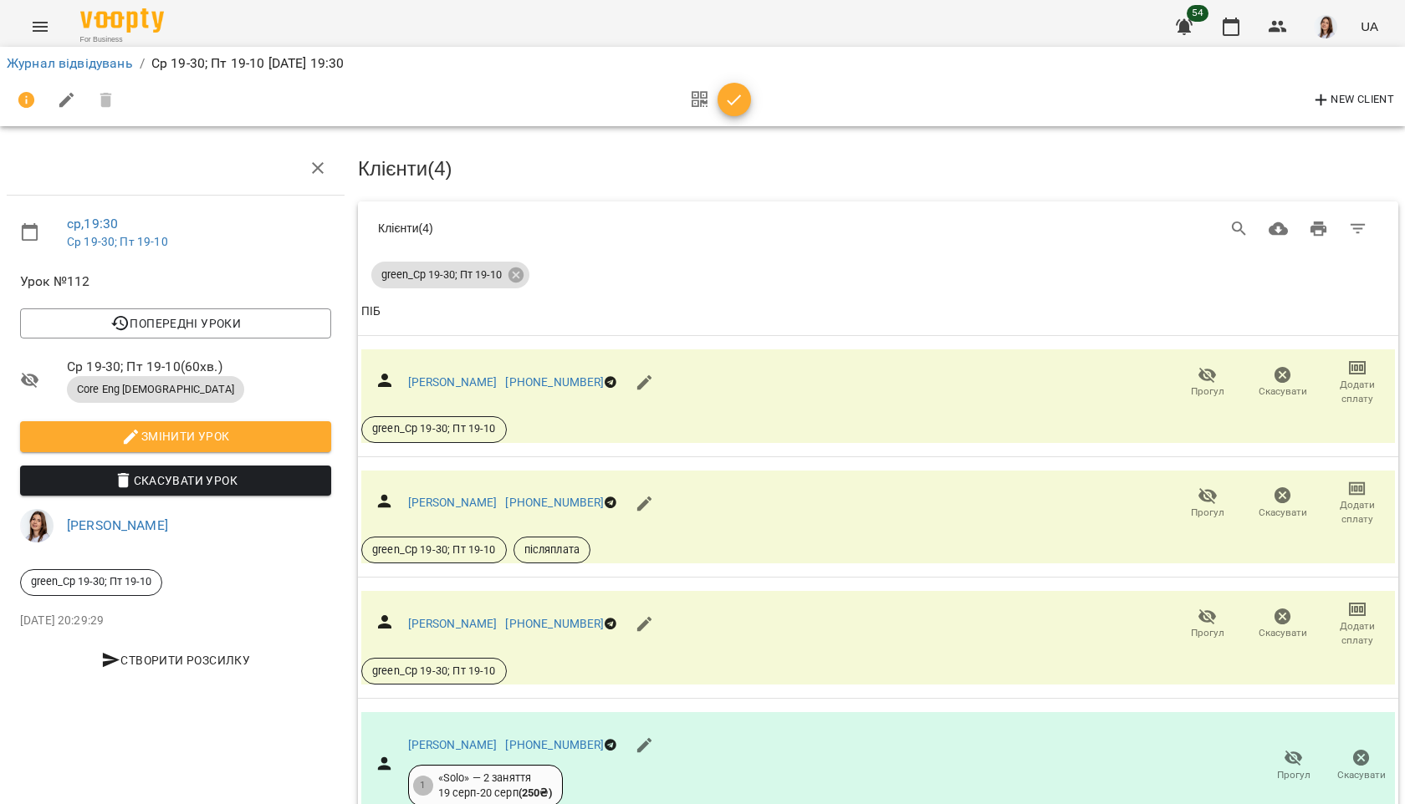
scroll to position [119, 0]
click at [1204, 626] on span "Прогул" at bounding box center [1207, 633] width 33 height 14
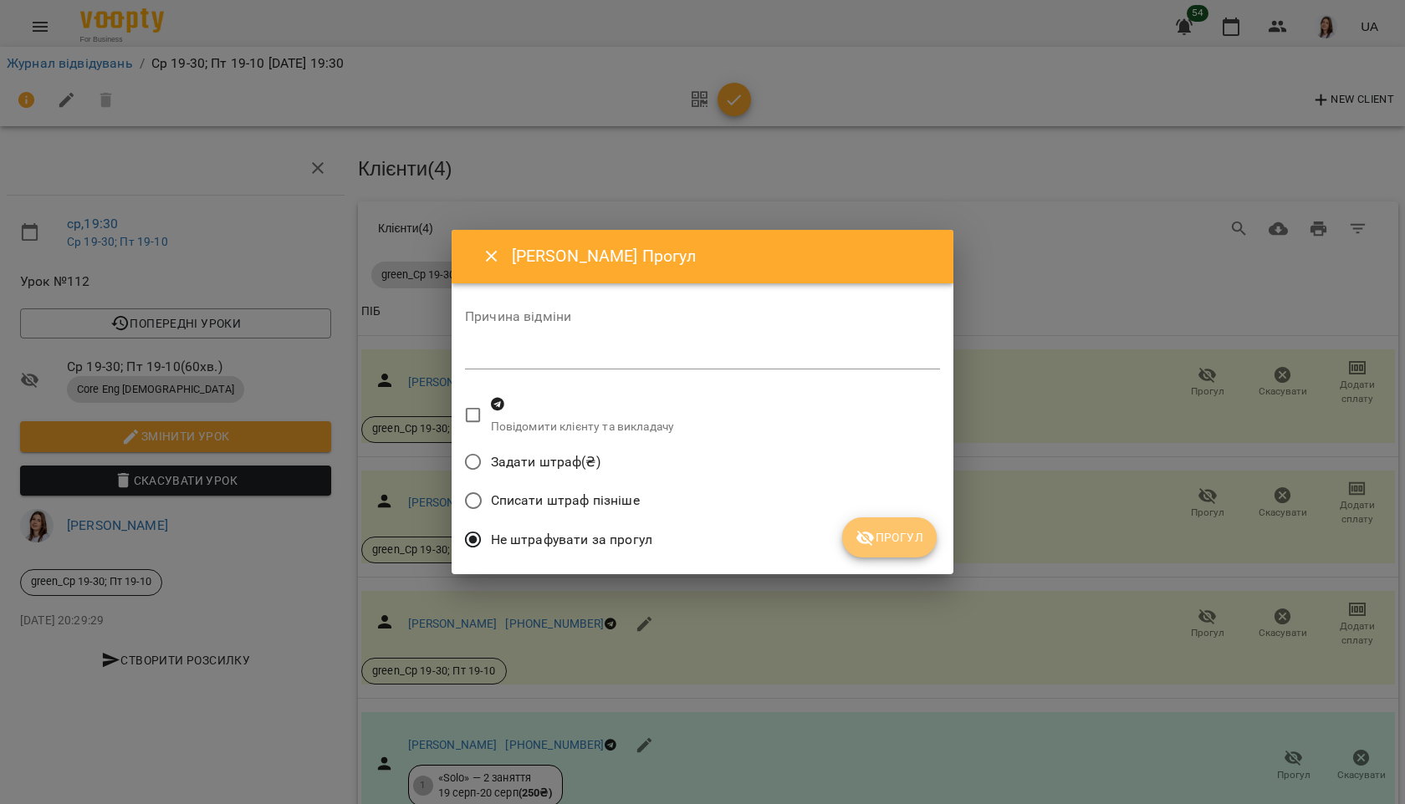
click at [909, 543] on span "Прогул" at bounding box center [889, 538] width 68 height 20
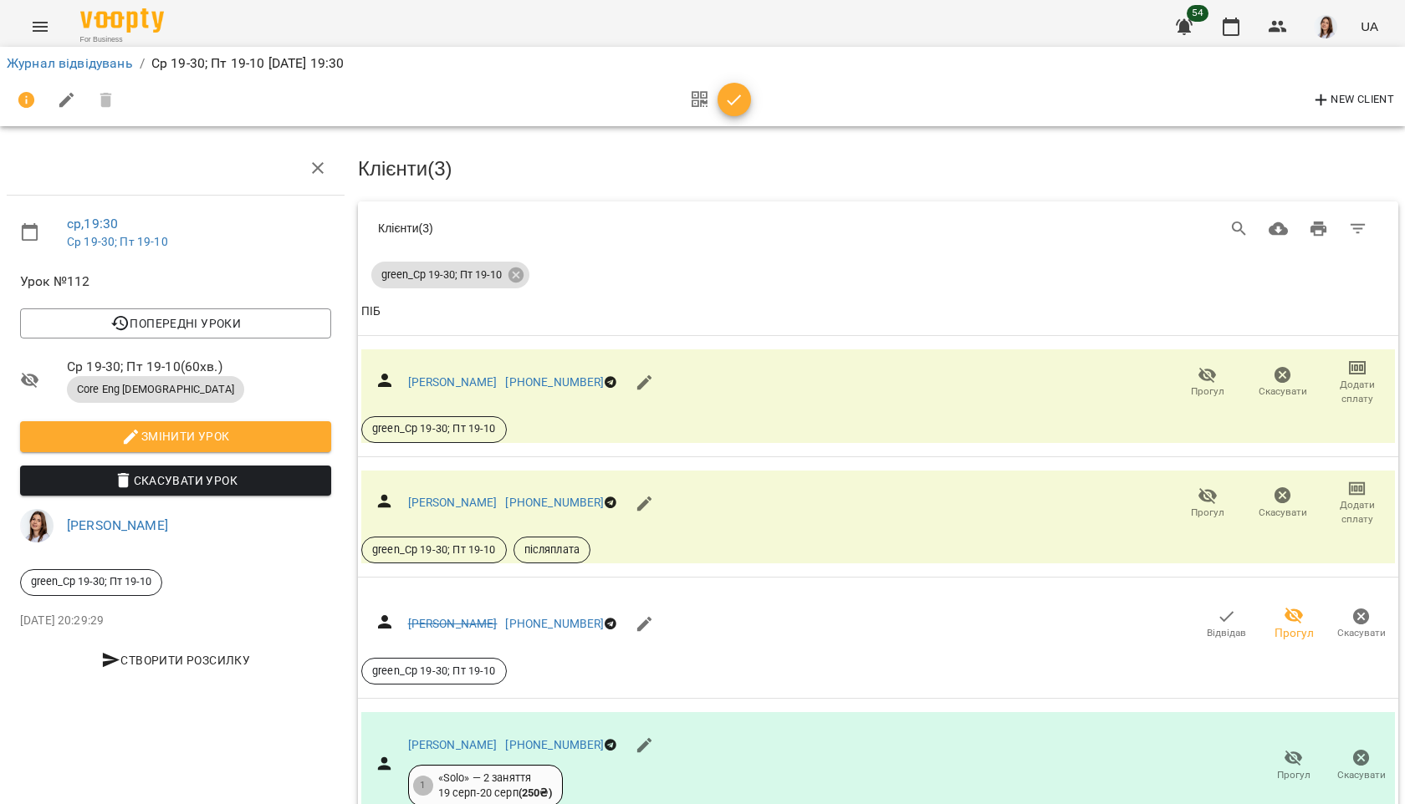
click at [734, 106] on icon "button" at bounding box center [734, 100] width 20 height 20
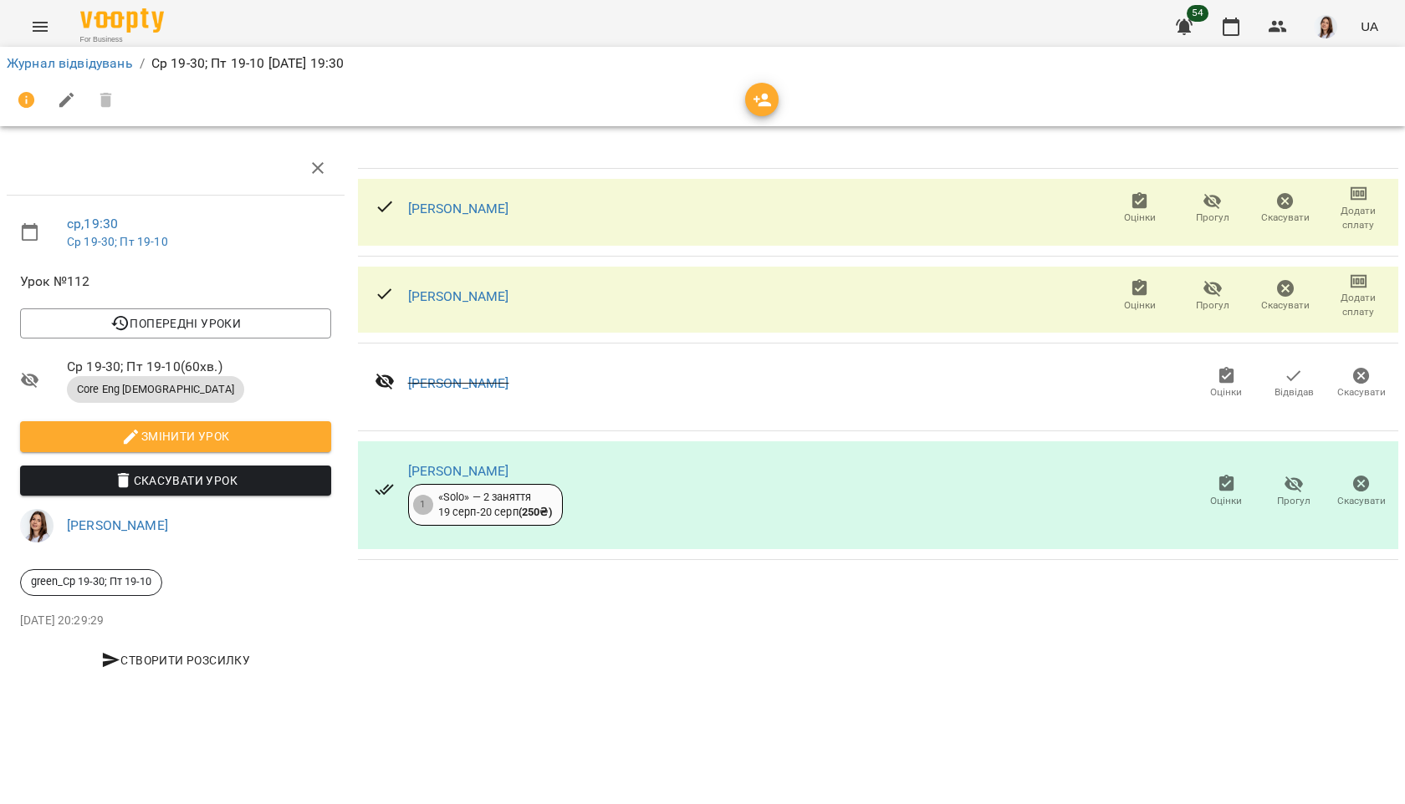
scroll to position [0, 0]
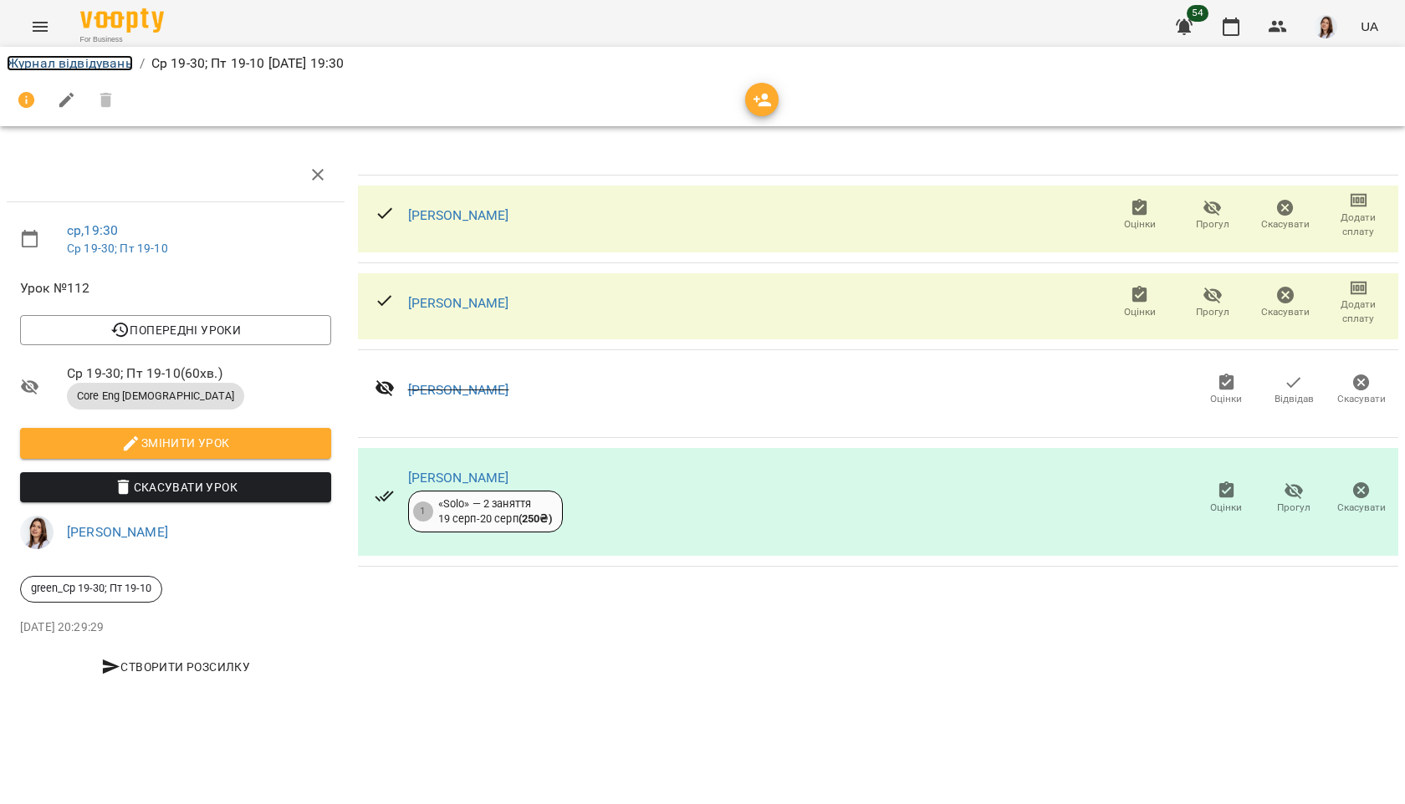
click at [104, 69] on link "Журнал відвідувань" at bounding box center [70, 63] width 126 height 16
